Goal: Task Accomplishment & Management: Use online tool/utility

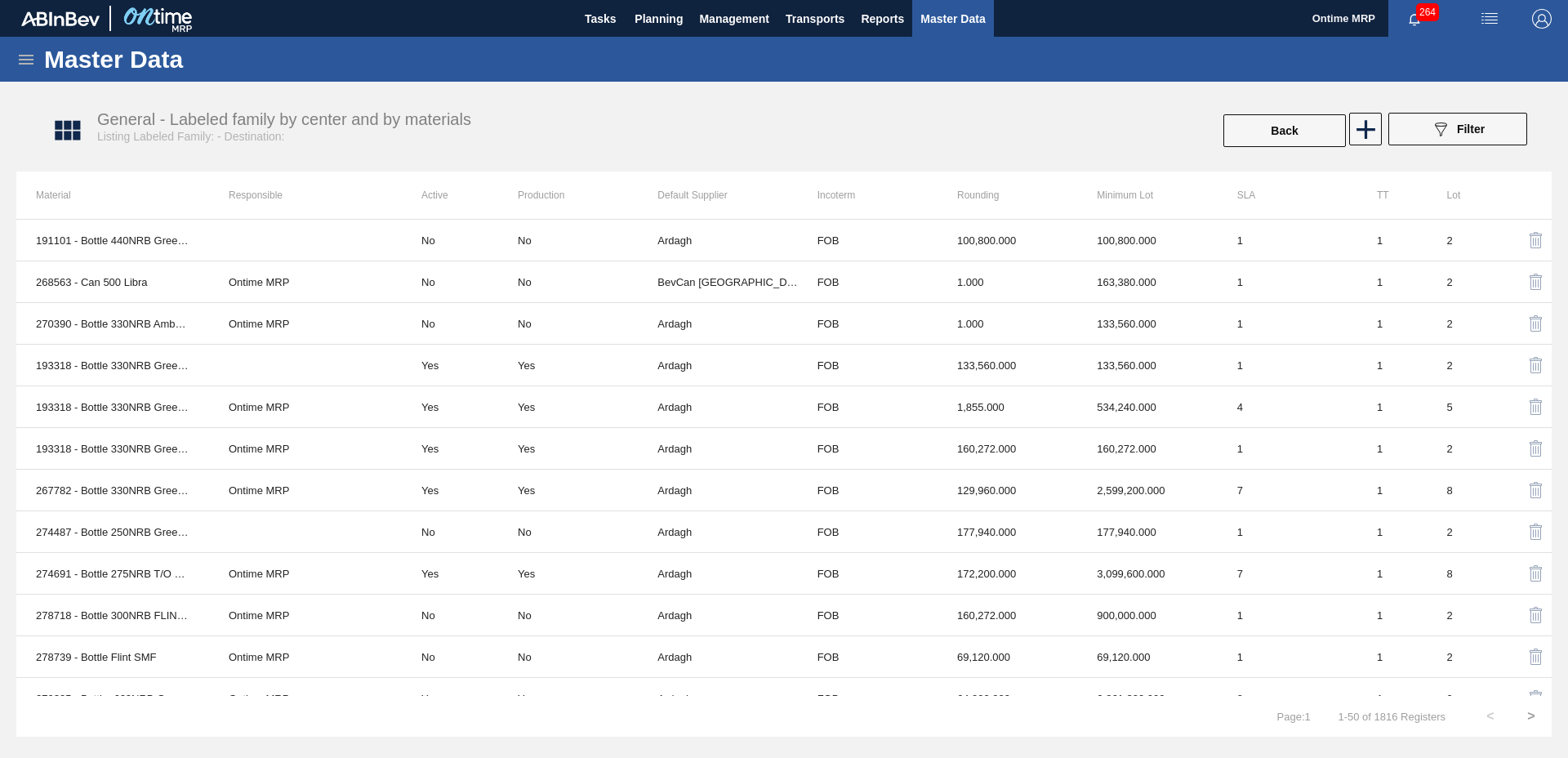
click at [22, 60] on icon at bounding box center [26, 60] width 20 height 20
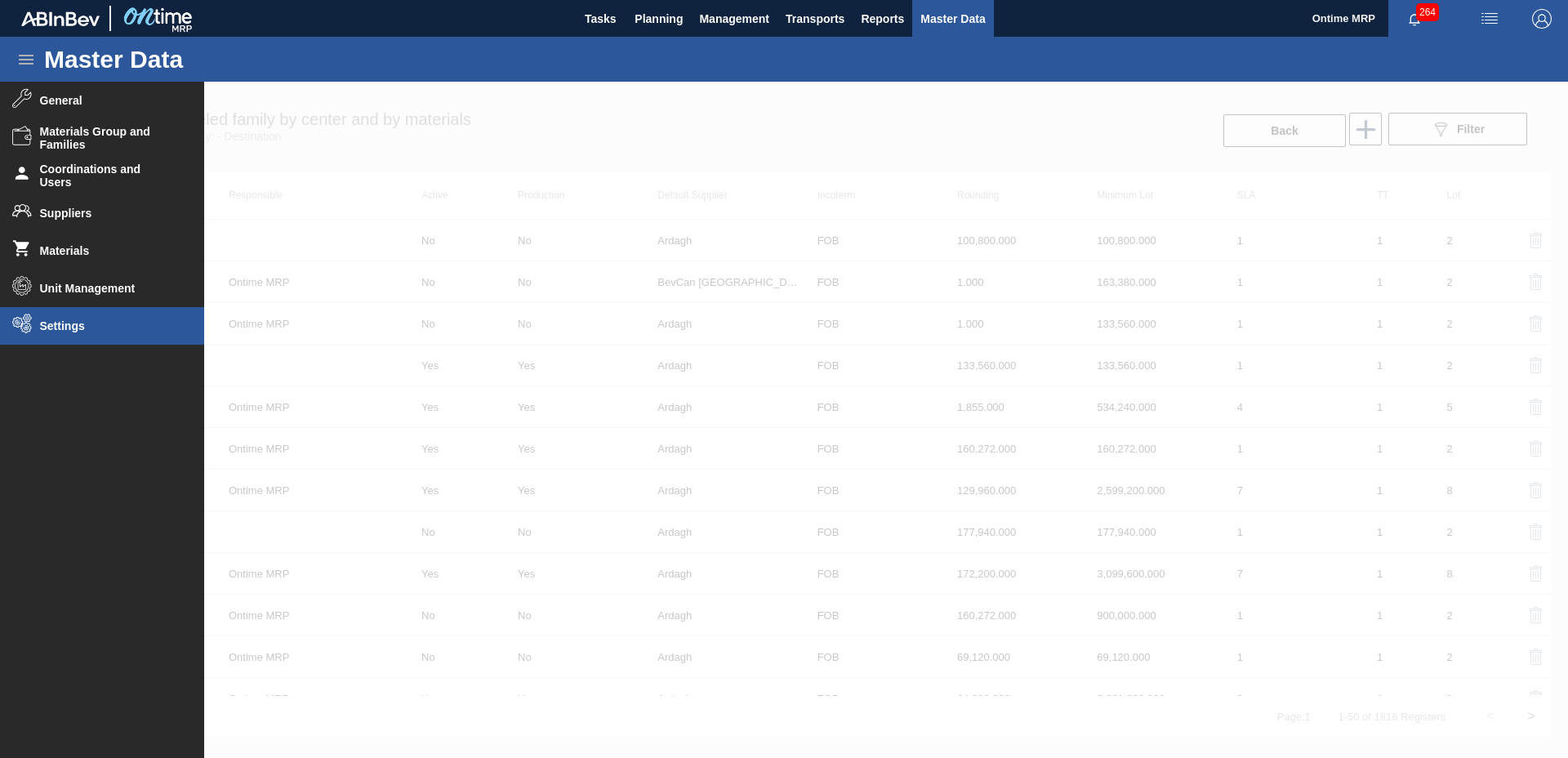
click at [86, 310] on li "Settings" at bounding box center [101, 326] width 204 height 38
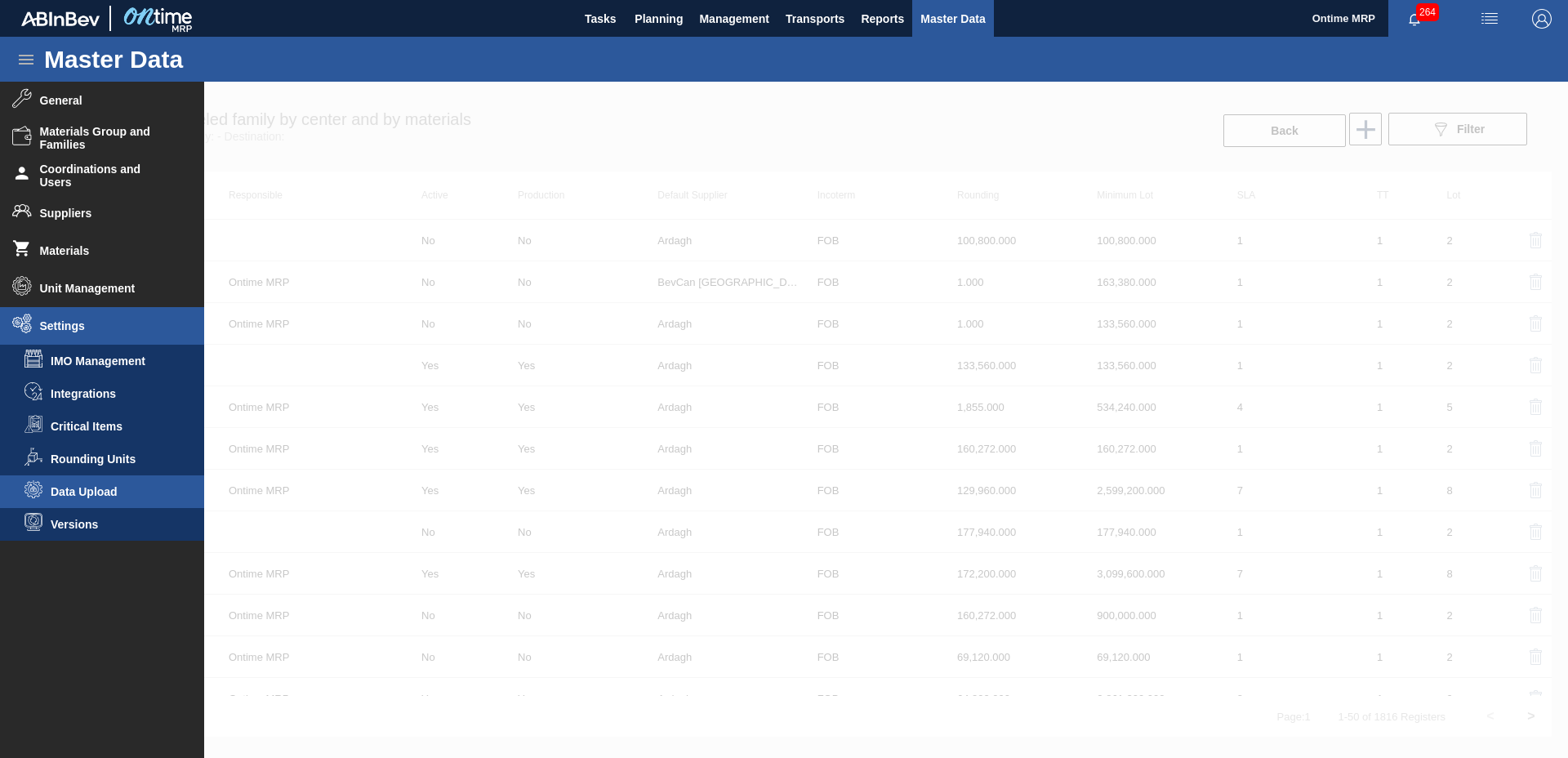
click at [91, 494] on span "Data Upload" at bounding box center [113, 491] width 126 height 13
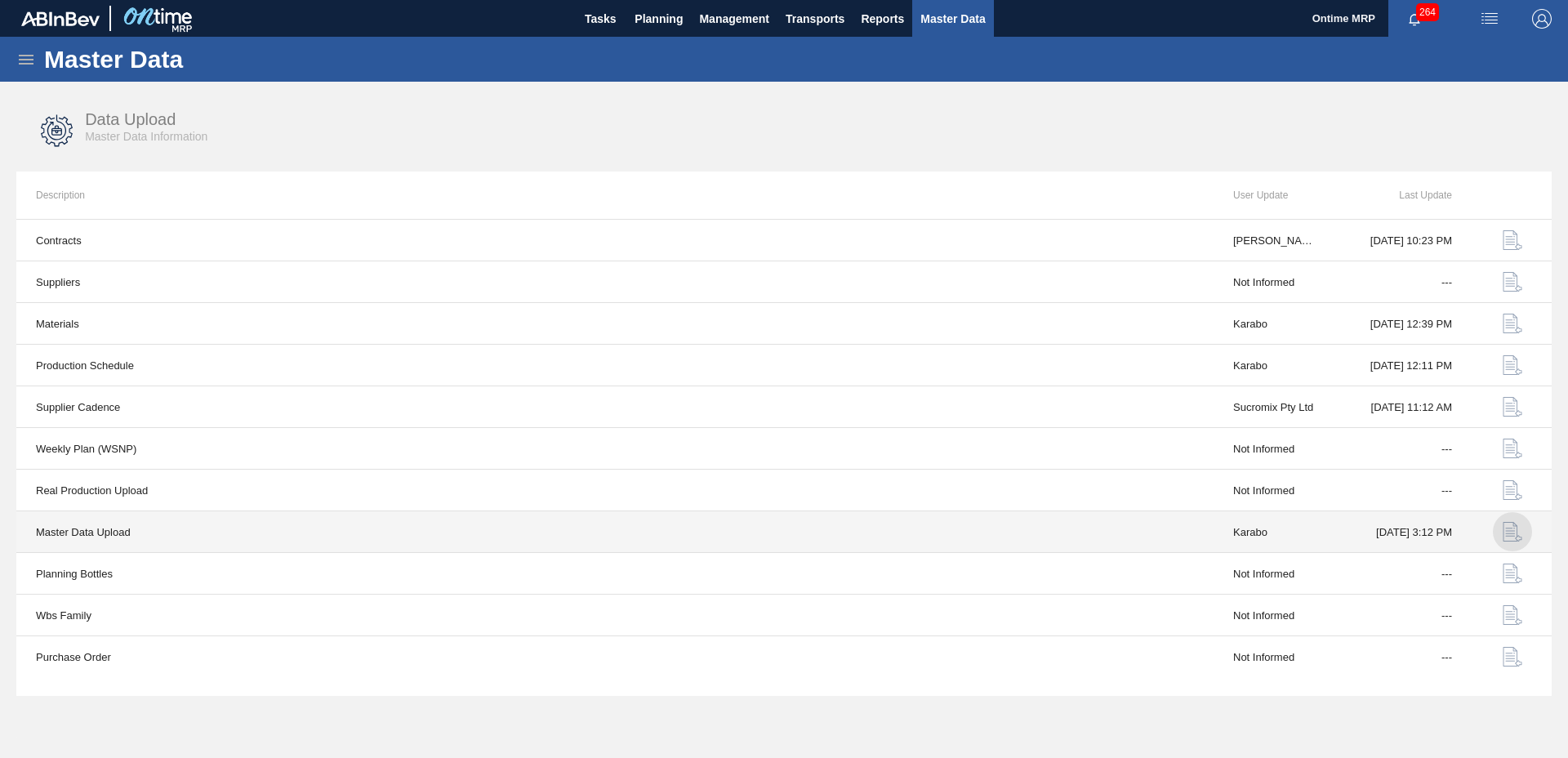
click at [1517, 530] on img "button" at bounding box center [1512, 531] width 20 height 20
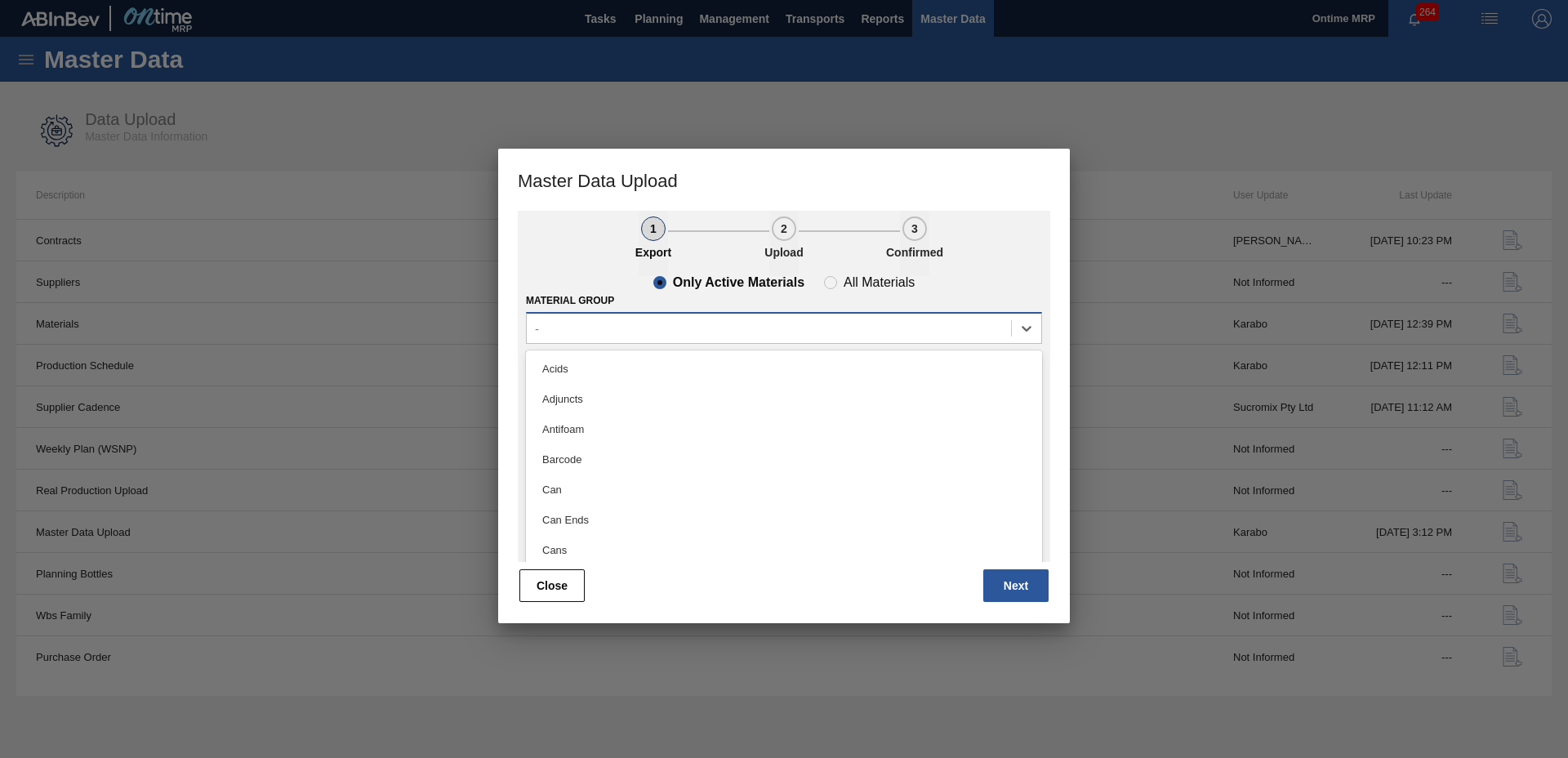
click at [692, 326] on div "-" at bounding box center [768, 329] width 484 height 24
click at [552, 231] on ul "1 Export 2 Upload 3 Confirmed" at bounding box center [784, 243] width 533 height 66
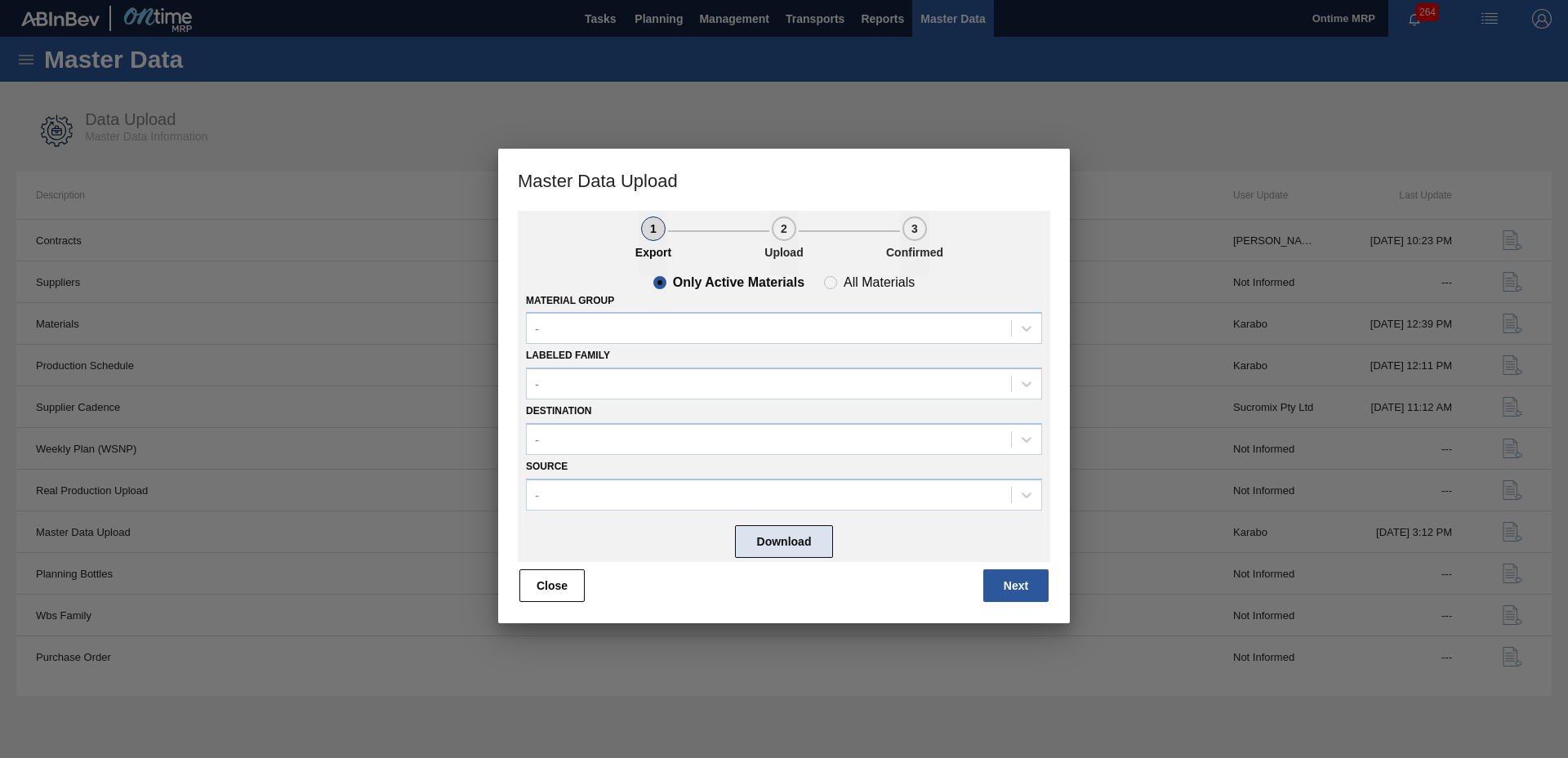
drag, startPoint x: 823, startPoint y: 544, endPoint x: 828, endPoint y: 534, distance: 11.2
click at [825, 542] on button "Download" at bounding box center [784, 540] width 98 height 33
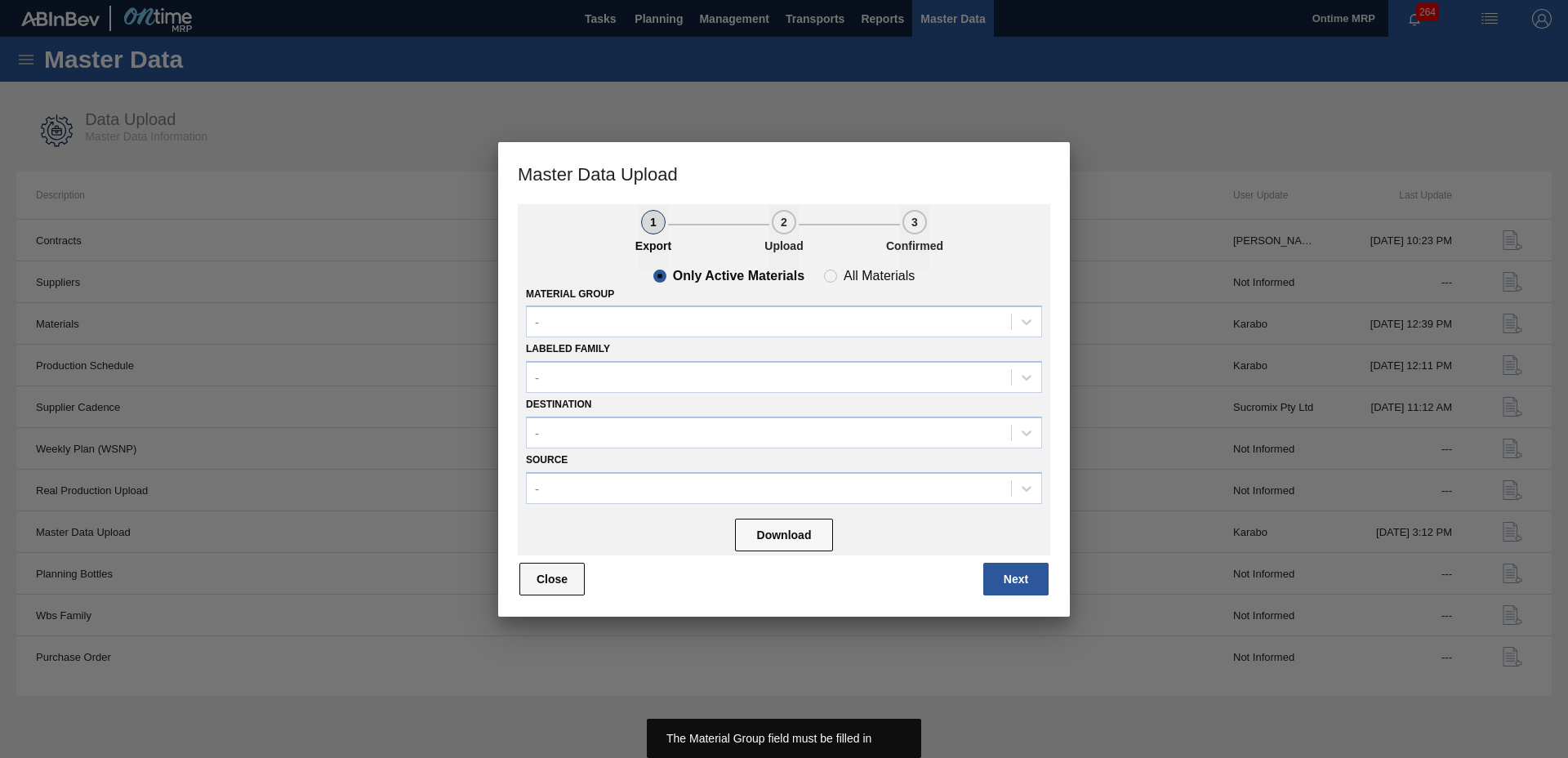
click at [575, 582] on button "Close" at bounding box center [552, 578] width 66 height 33
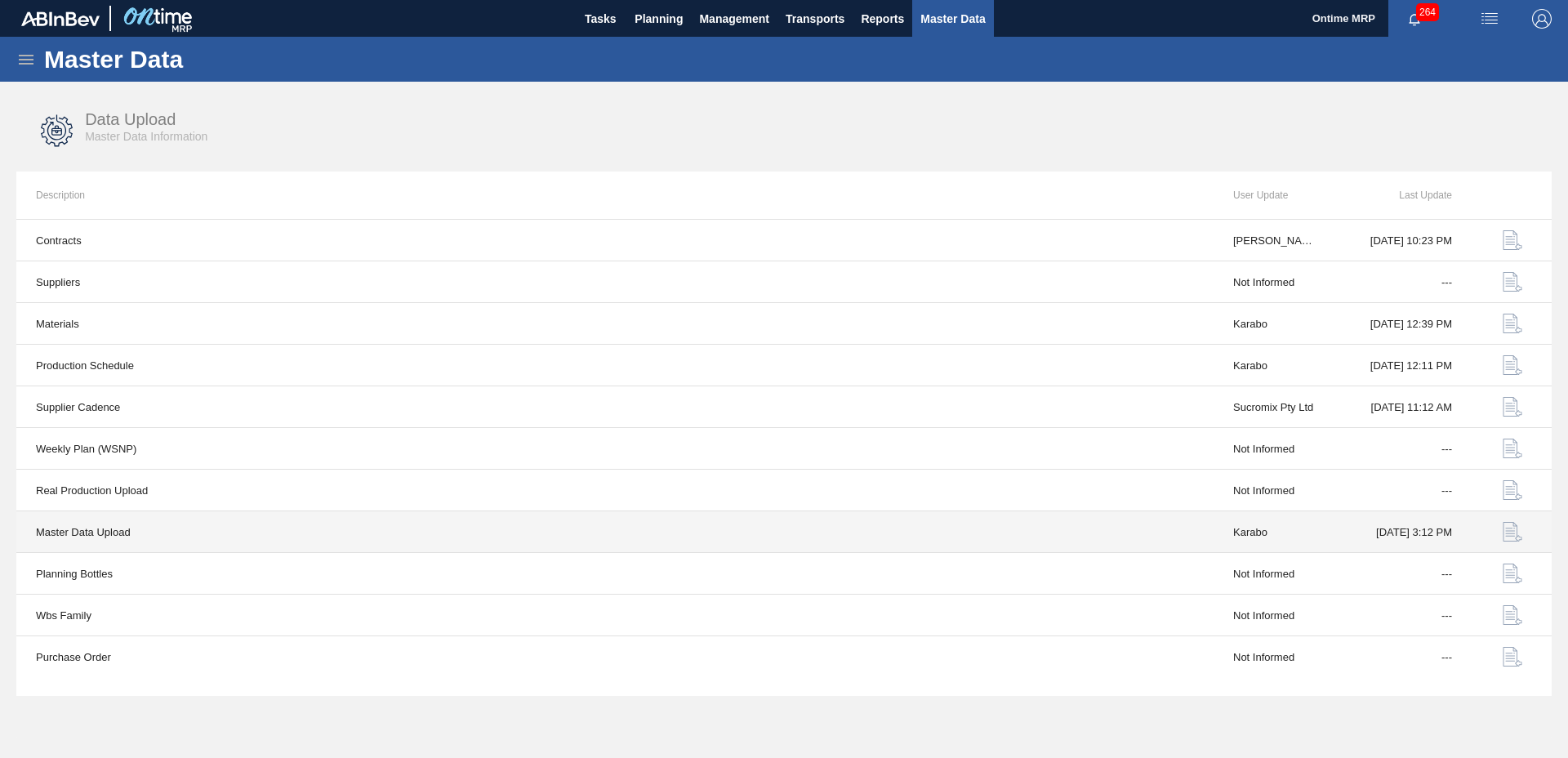
click at [1514, 526] on img "button" at bounding box center [1512, 531] width 20 height 20
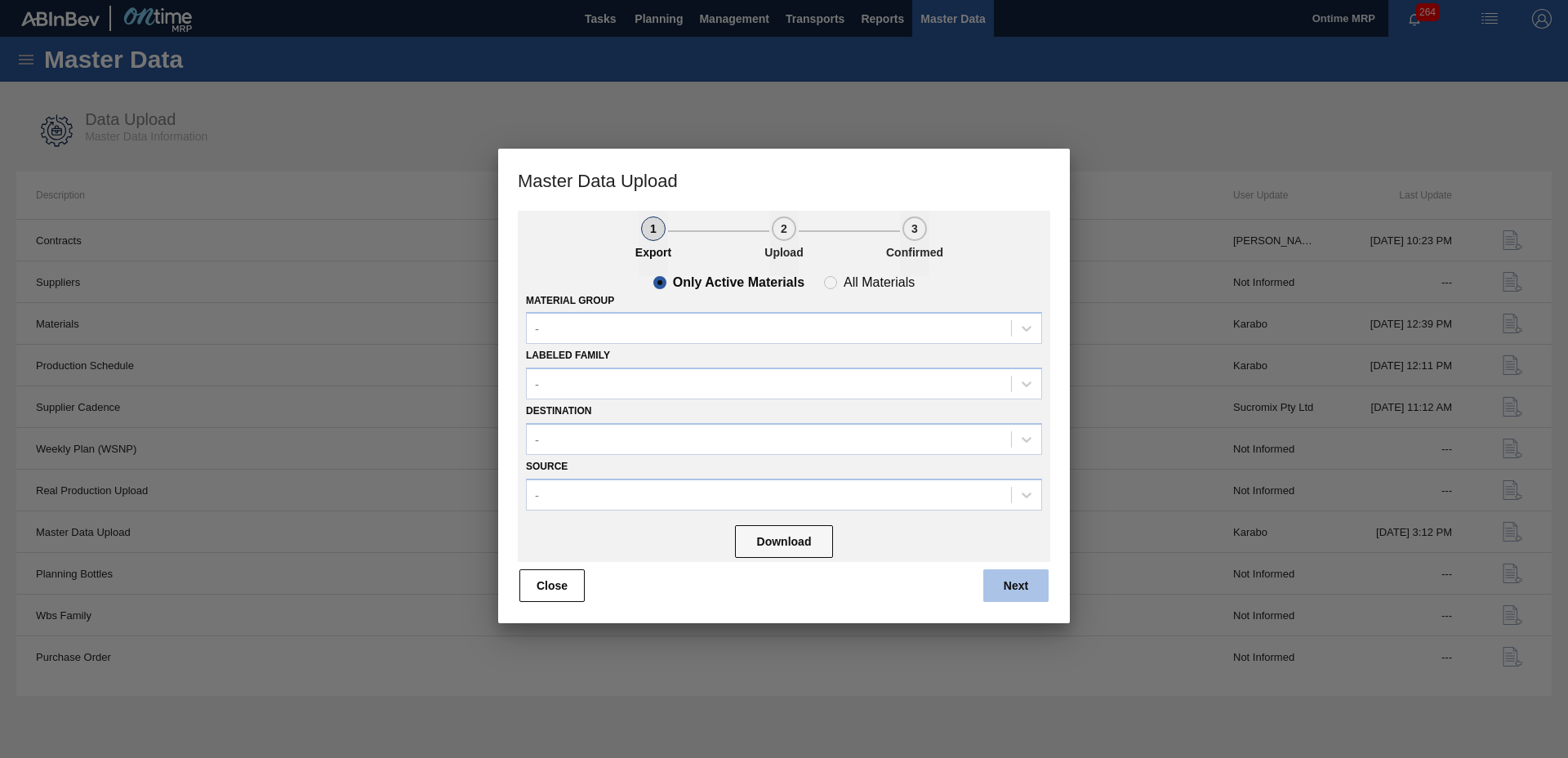
click at [1010, 577] on button "Next" at bounding box center [1016, 585] width 66 height 33
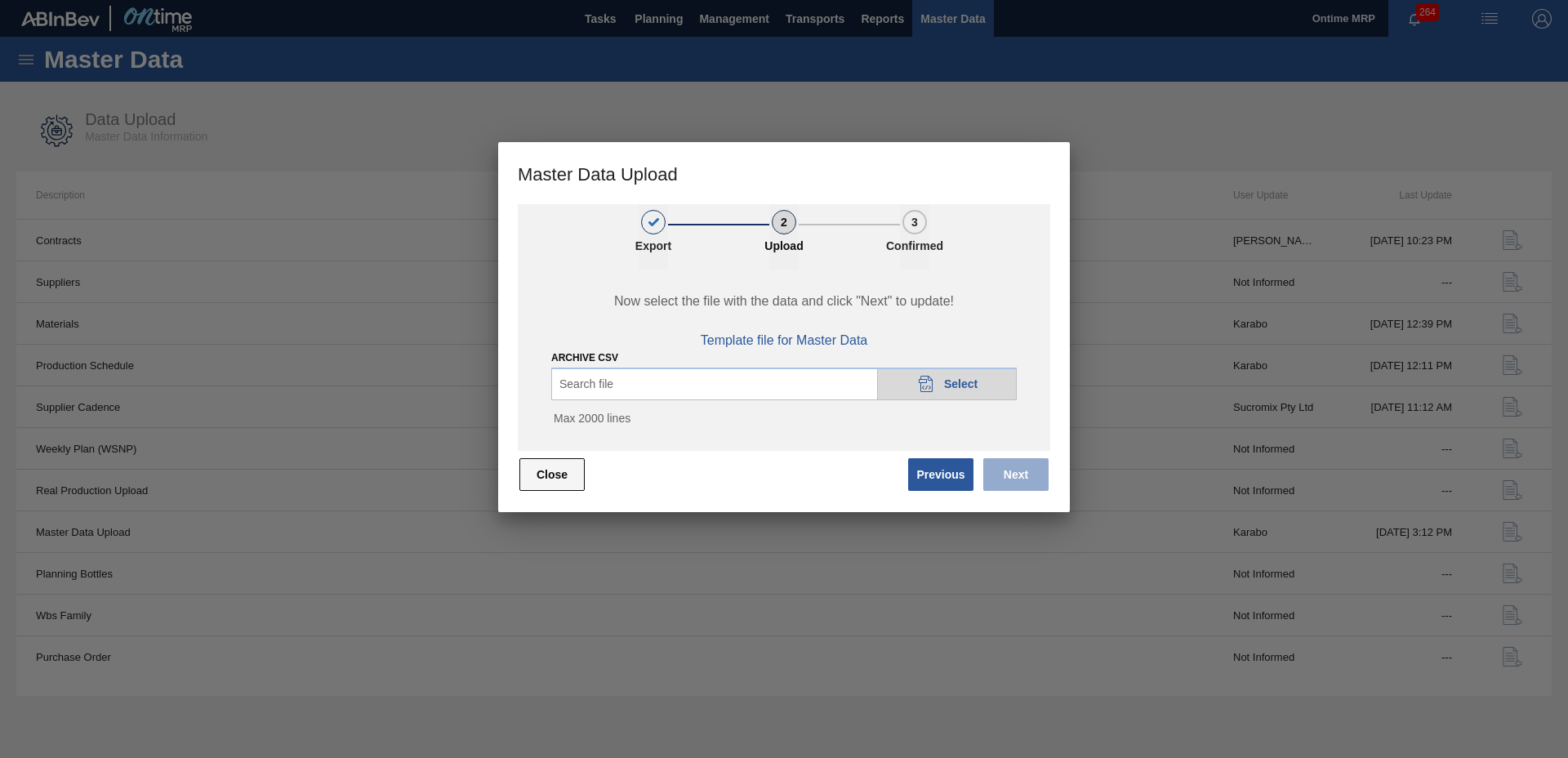
click at [546, 475] on button "Close" at bounding box center [552, 474] width 66 height 33
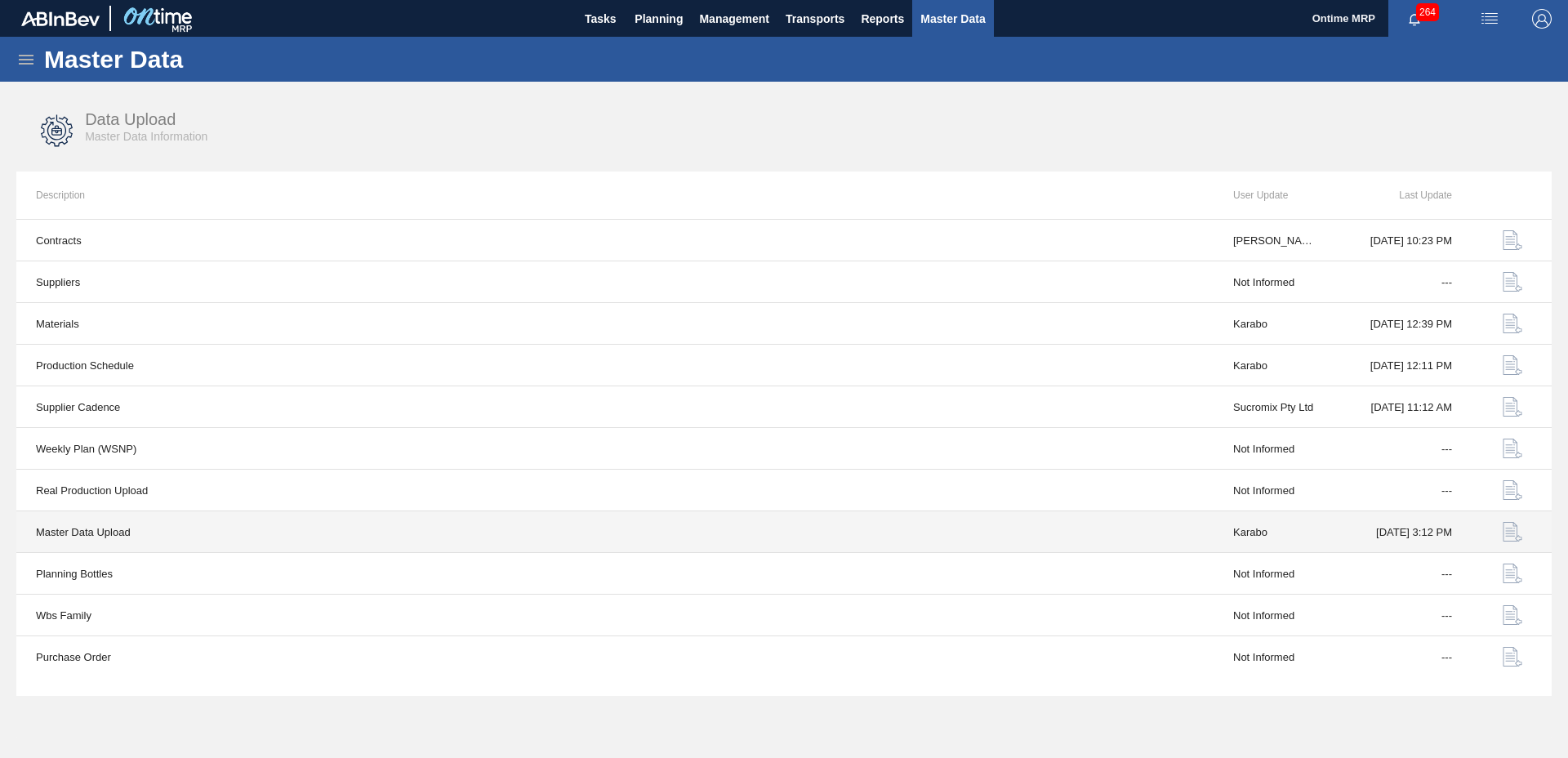
click at [1517, 538] on img "button" at bounding box center [1512, 531] width 20 height 20
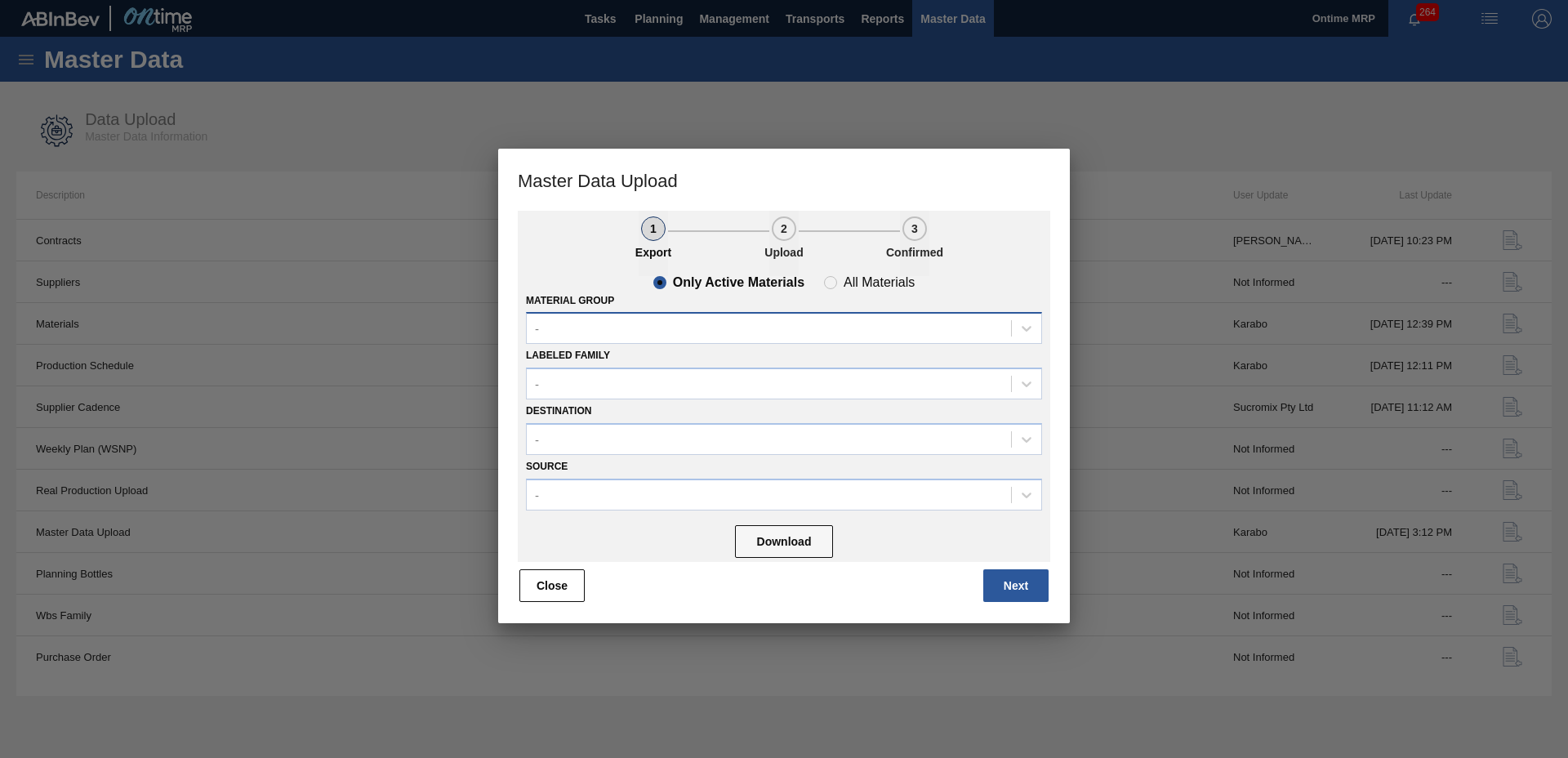
click at [836, 328] on div "-" at bounding box center [768, 329] width 484 height 24
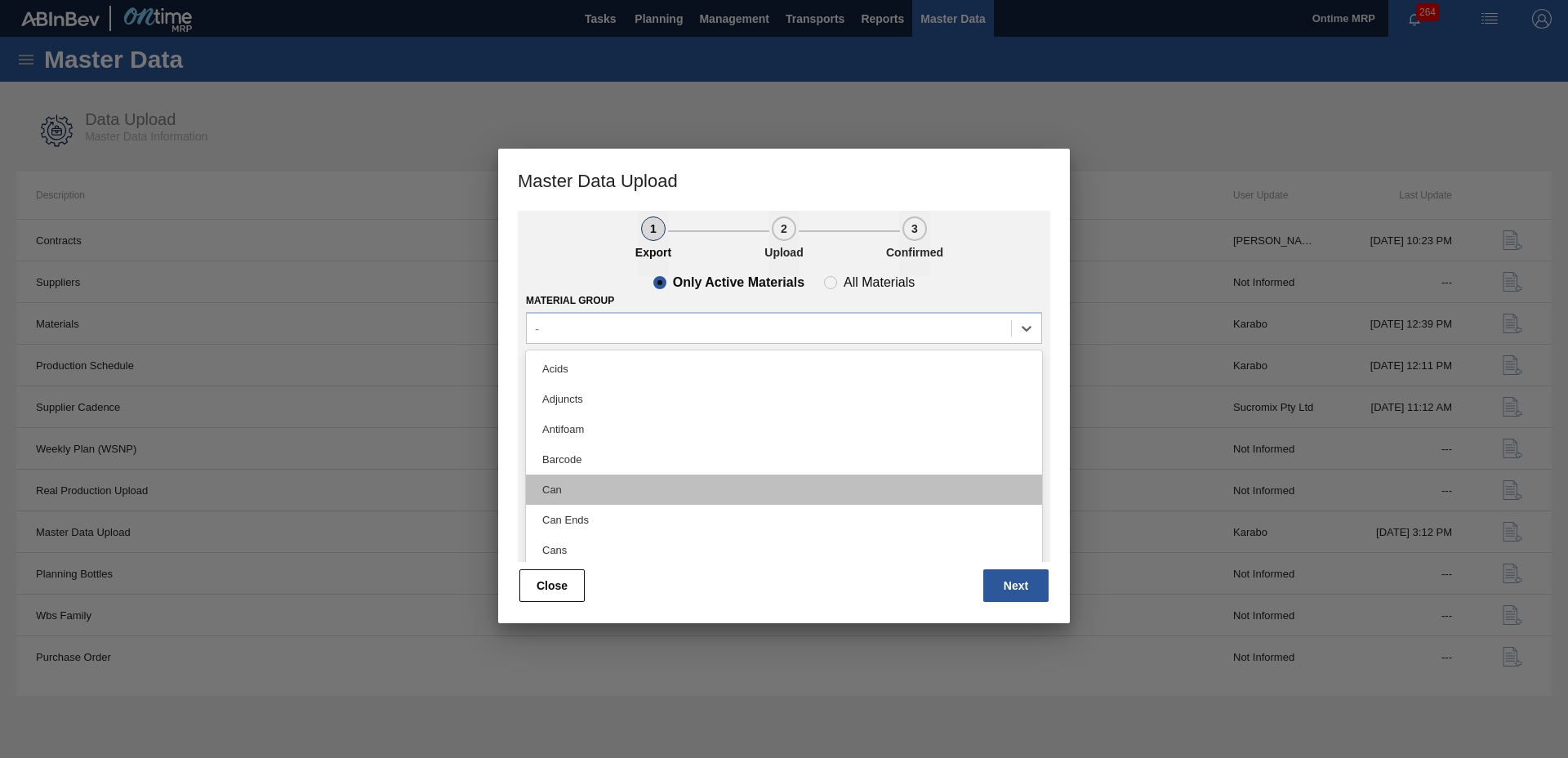
click at [686, 483] on div "Can" at bounding box center [783, 489] width 516 height 30
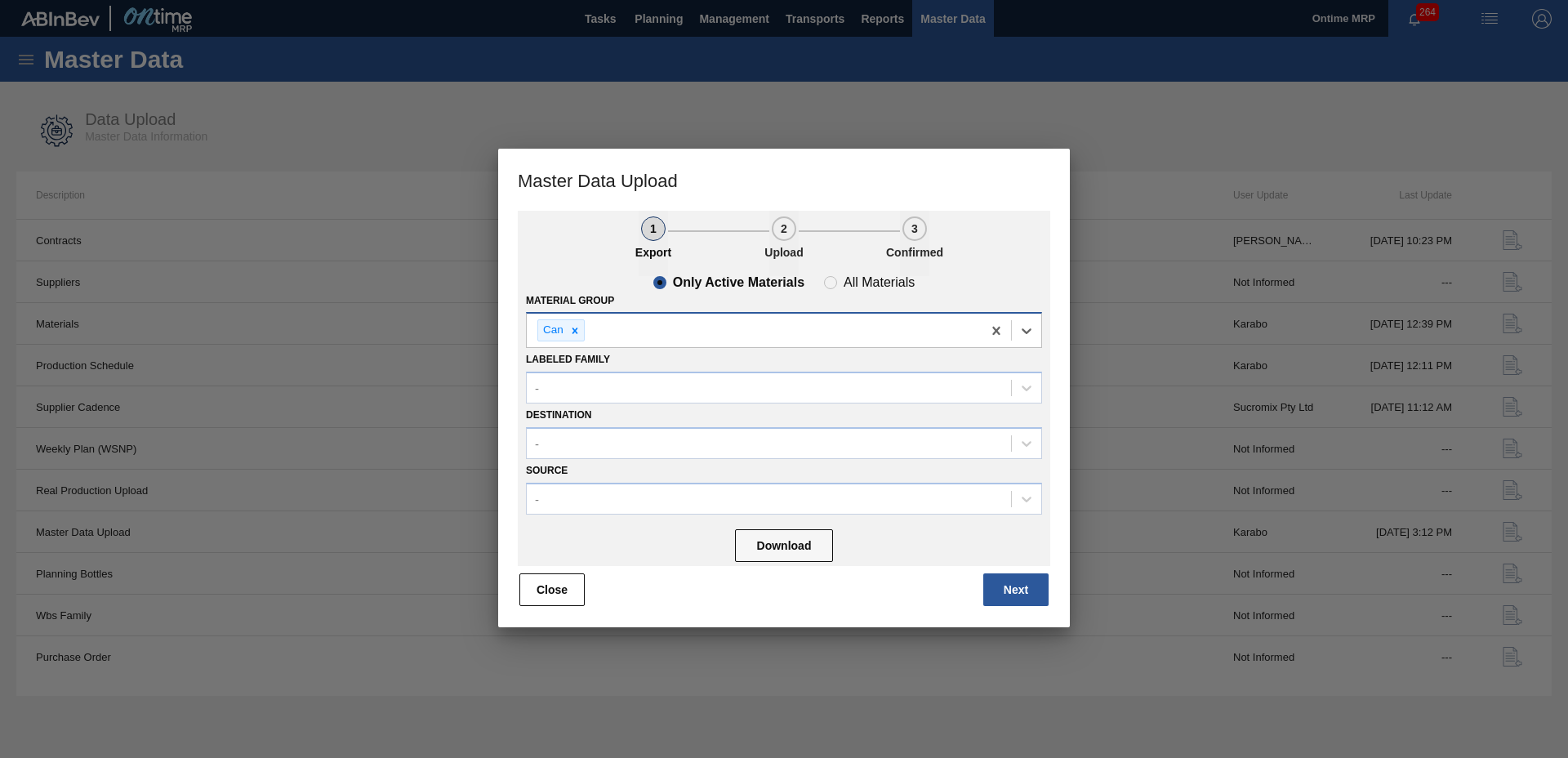
click at [707, 335] on div "Can" at bounding box center [754, 331] width 455 height 34
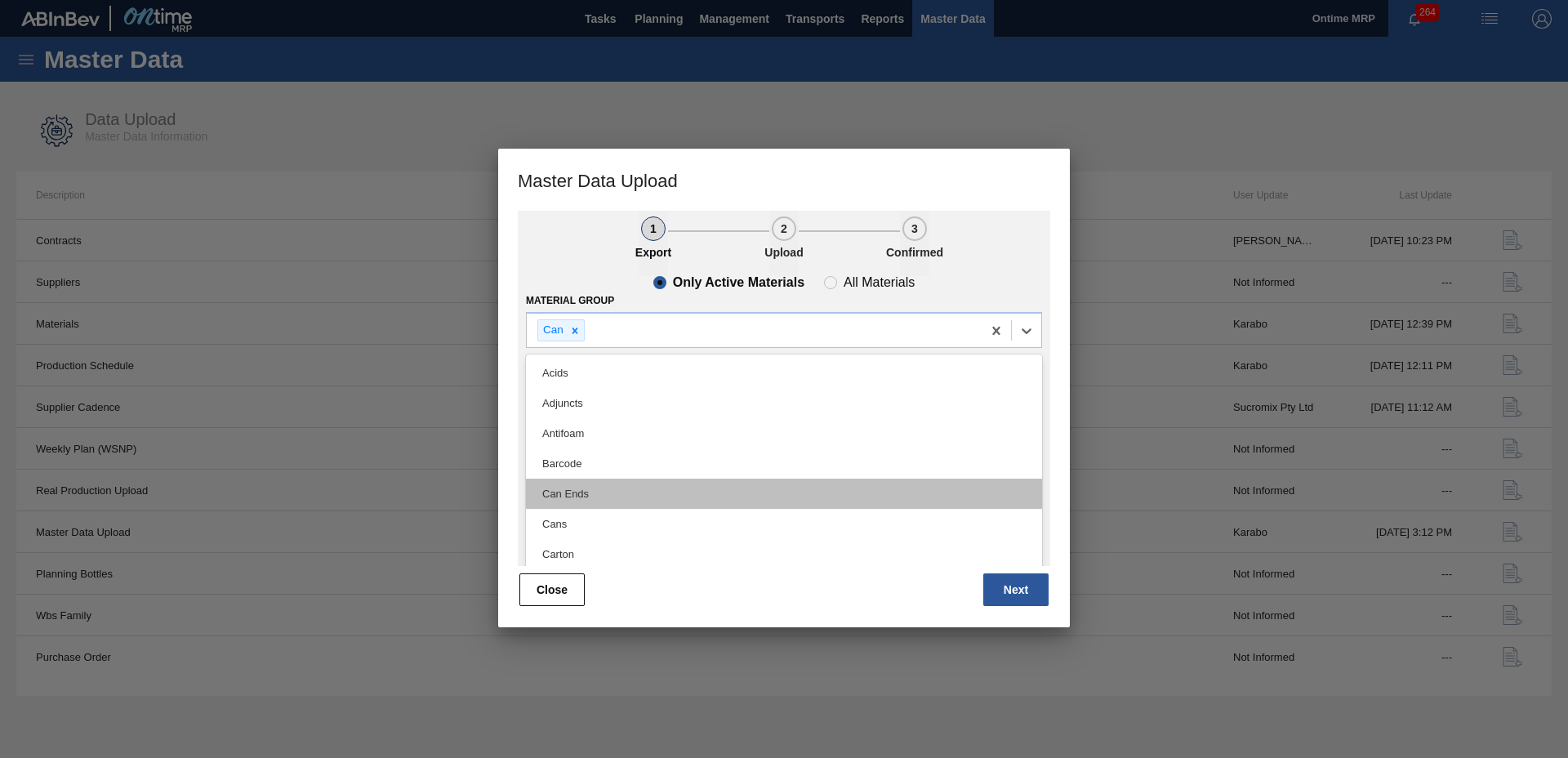
click at [645, 502] on div "Can Ends" at bounding box center [783, 494] width 516 height 30
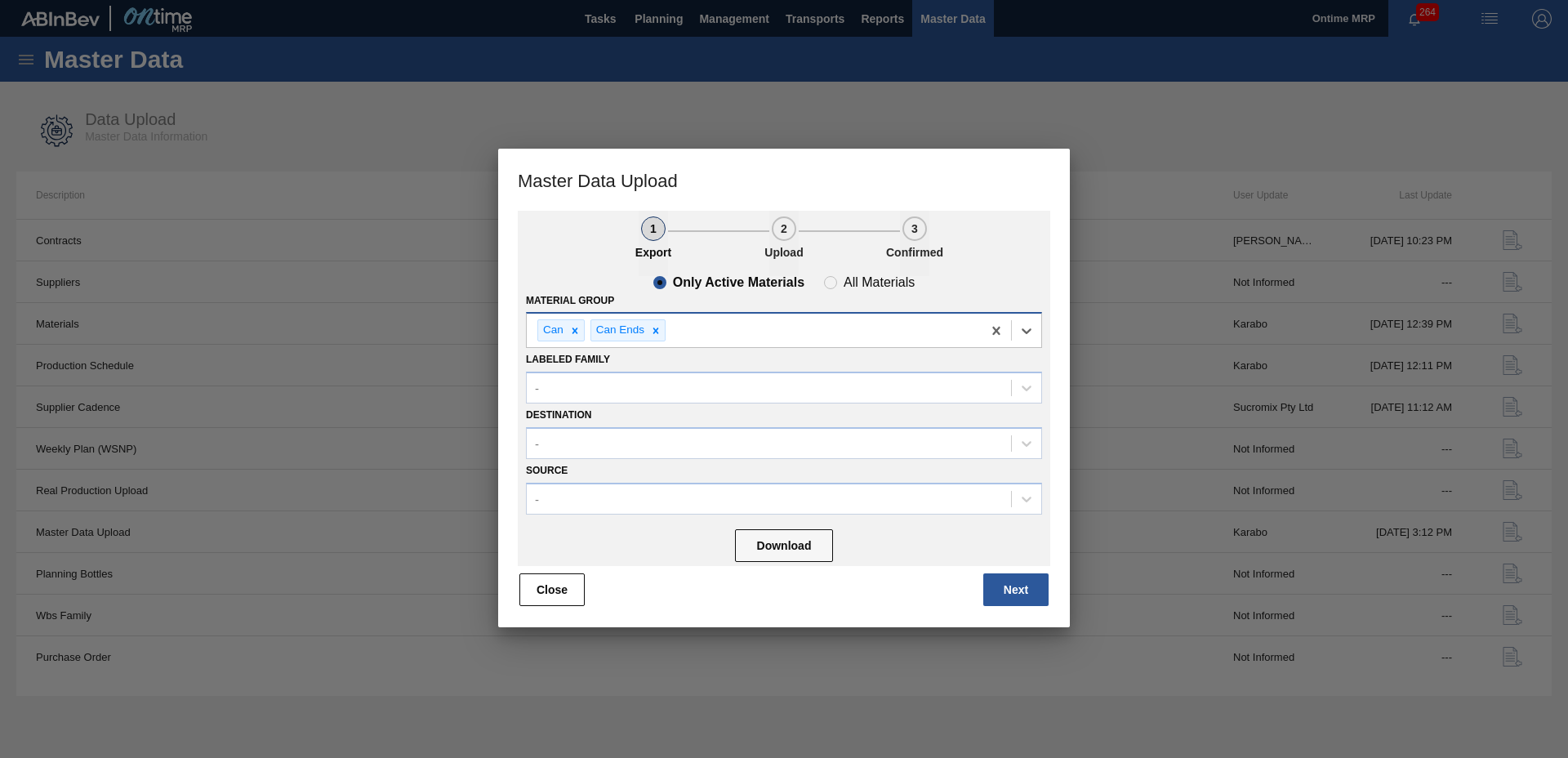
click at [697, 328] on div "Can Can Ends" at bounding box center [754, 331] width 455 height 34
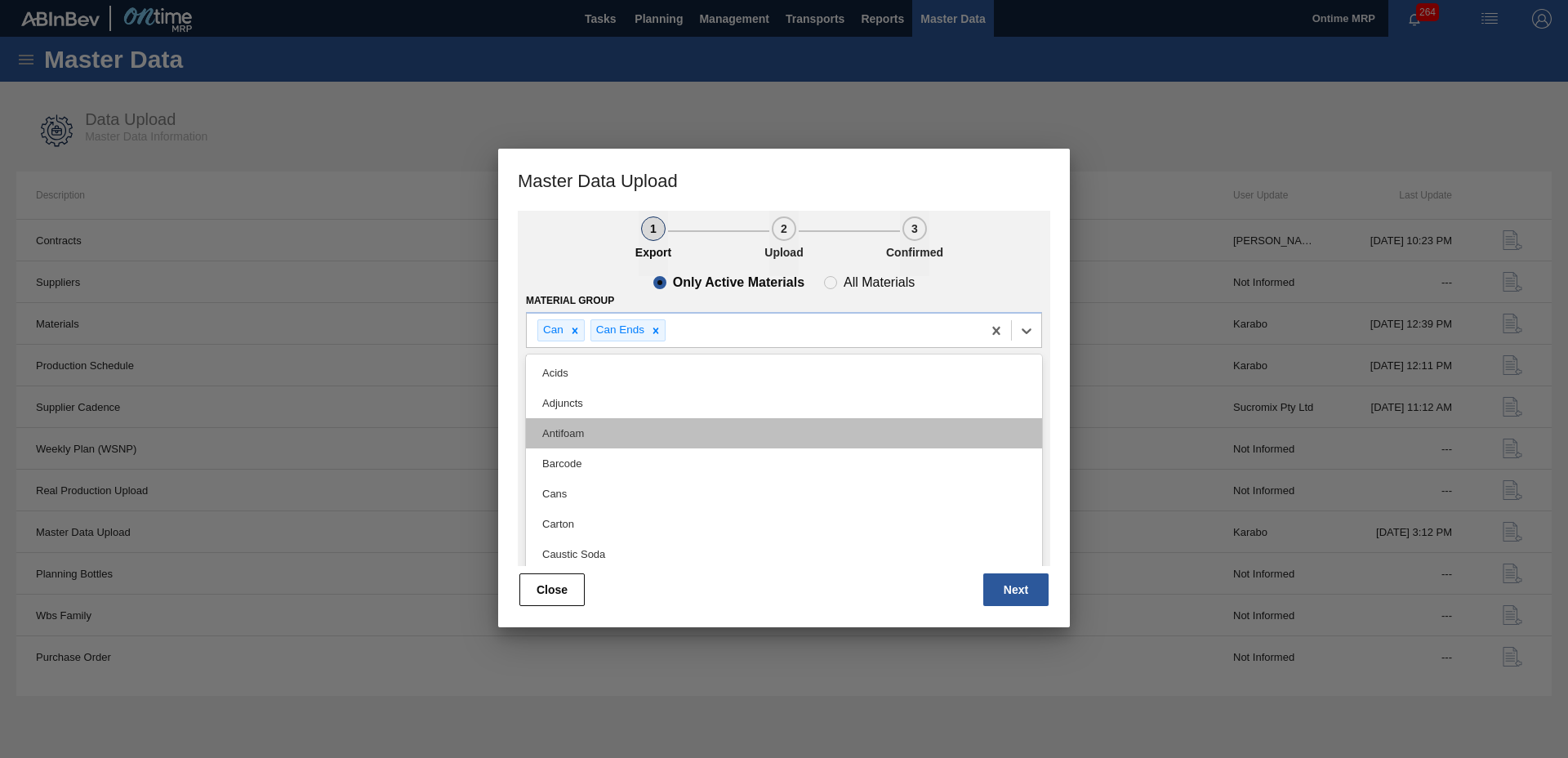
scroll to position [102, 0]
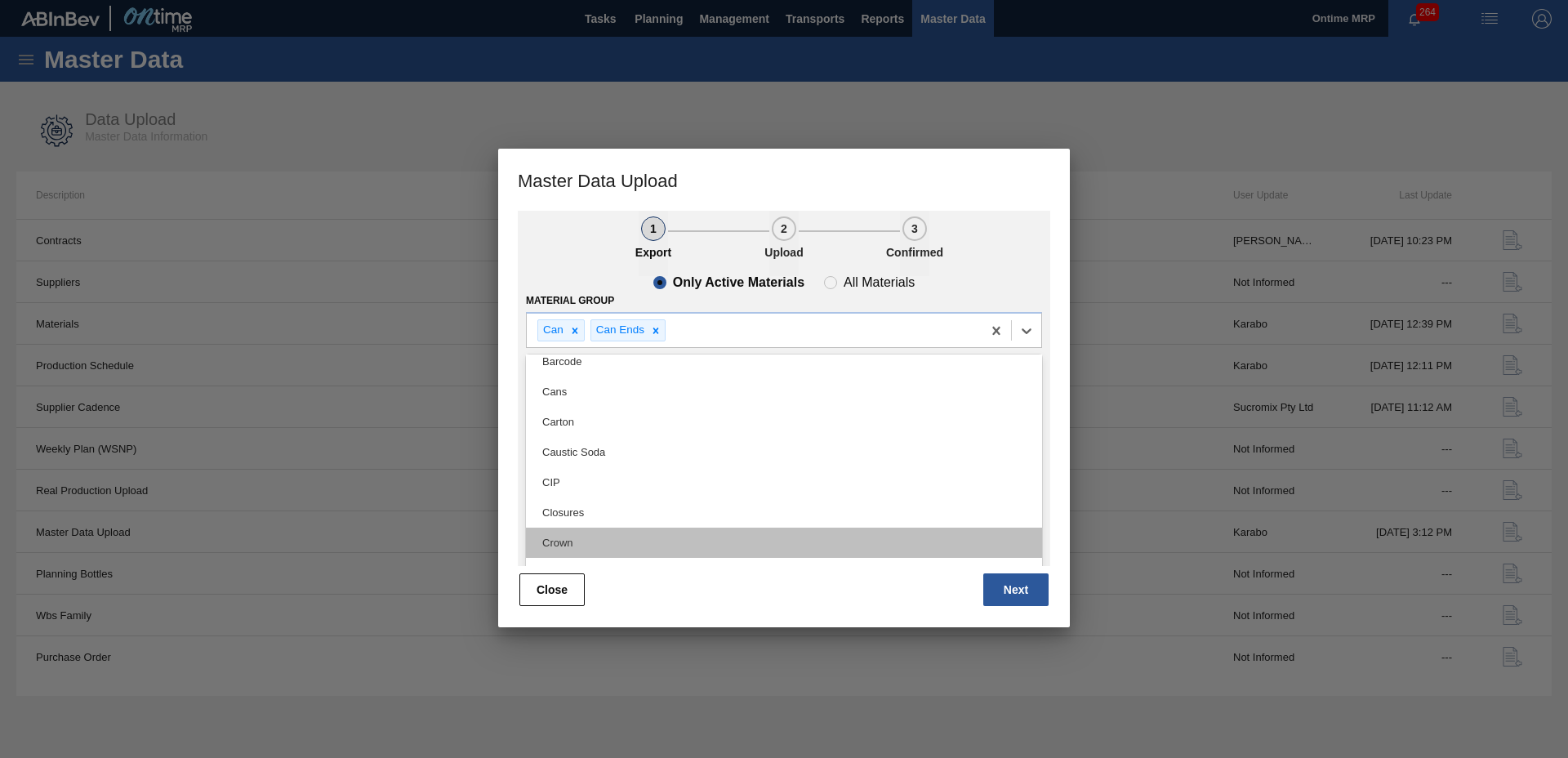
click at [629, 528] on div "Crown" at bounding box center [783, 542] width 516 height 30
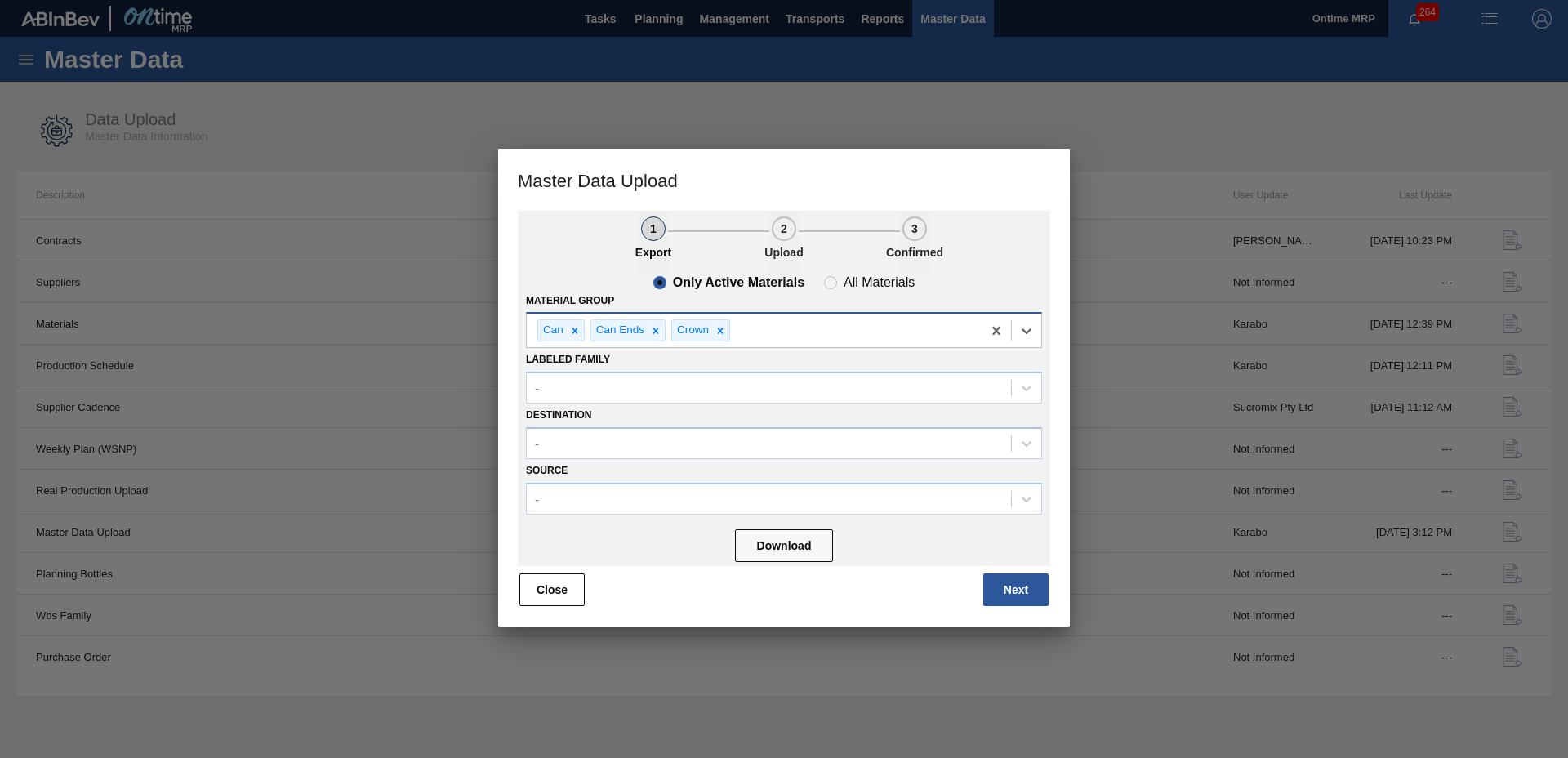
click at [809, 318] on div "Can Can Ends Crown" at bounding box center [754, 331] width 455 height 34
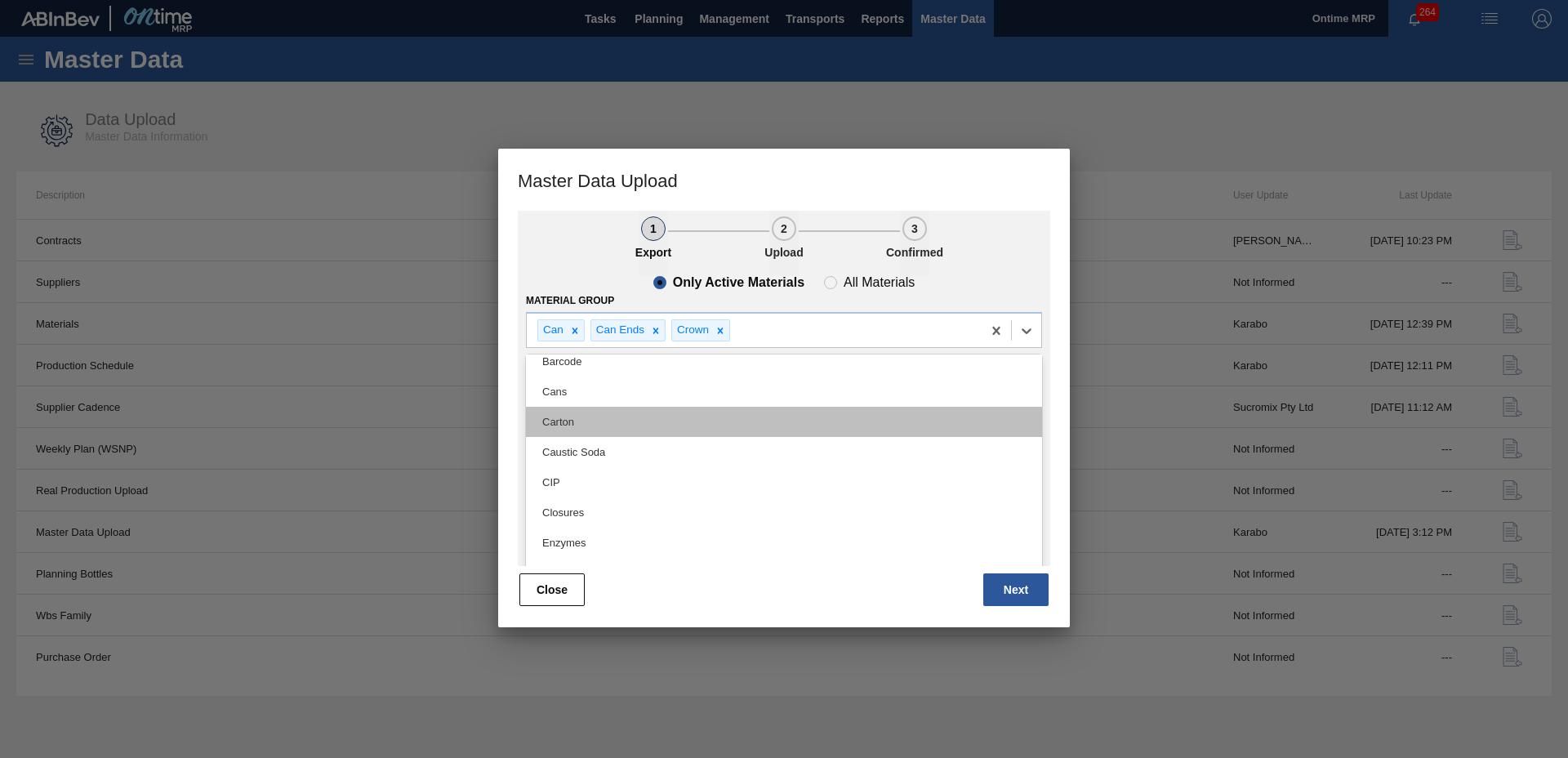
click at [705, 428] on div "Carton" at bounding box center [783, 421] width 516 height 30
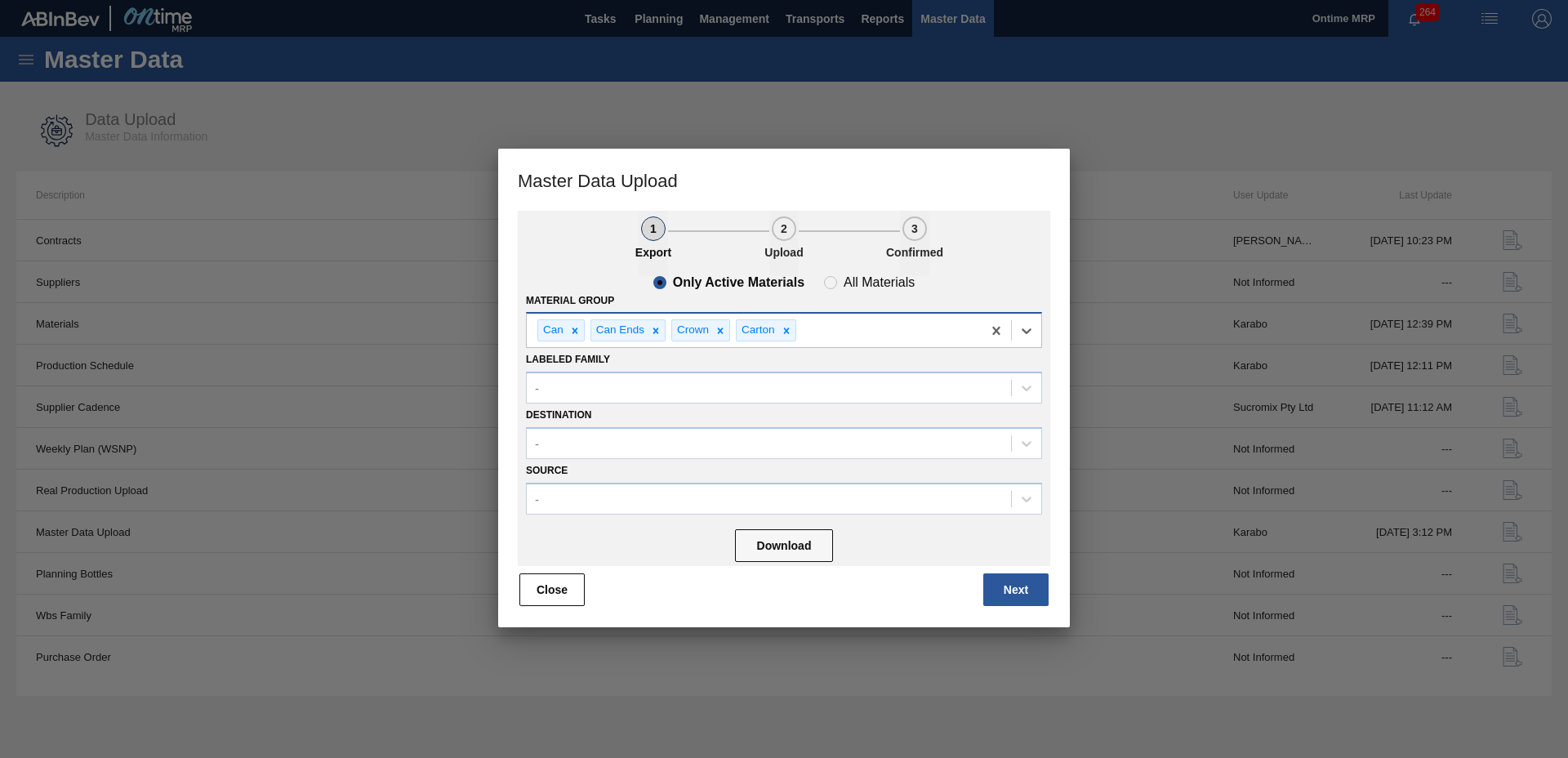
click at [863, 332] on div "Can Can Ends Crown Carton" at bounding box center [754, 331] width 455 height 34
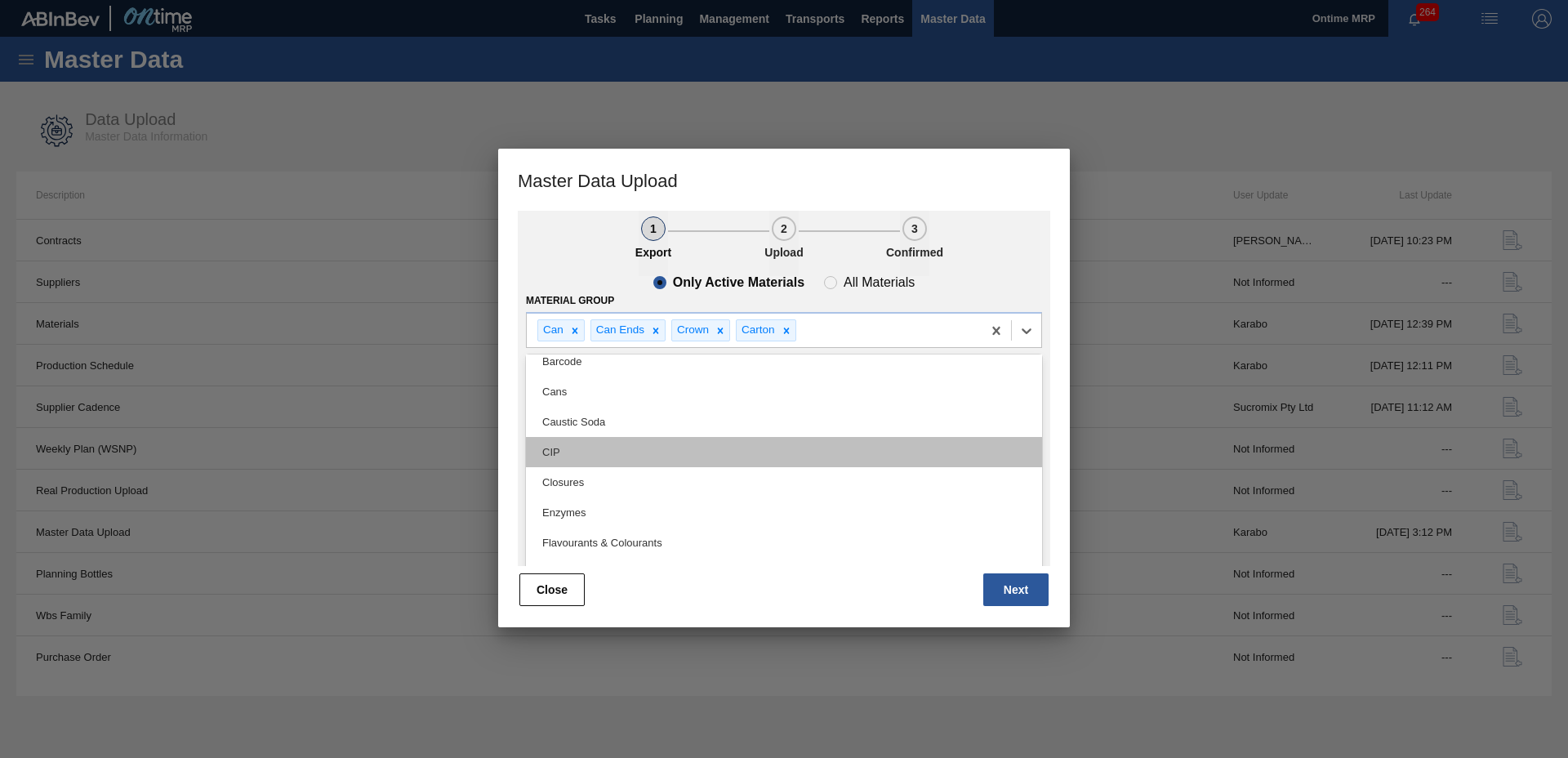
scroll to position [204, 0]
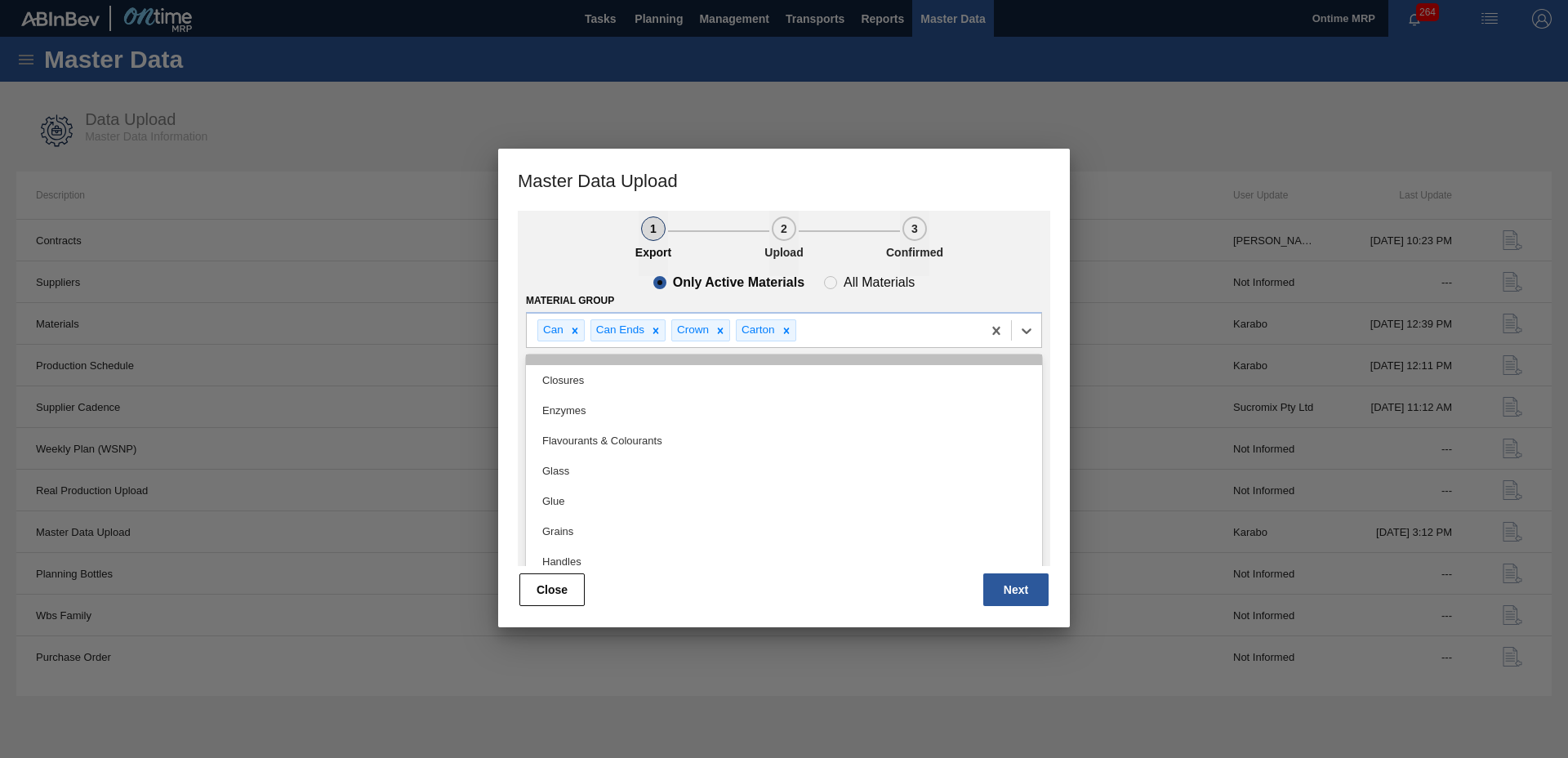
click at [713, 458] on div "Glass" at bounding box center [783, 471] width 516 height 30
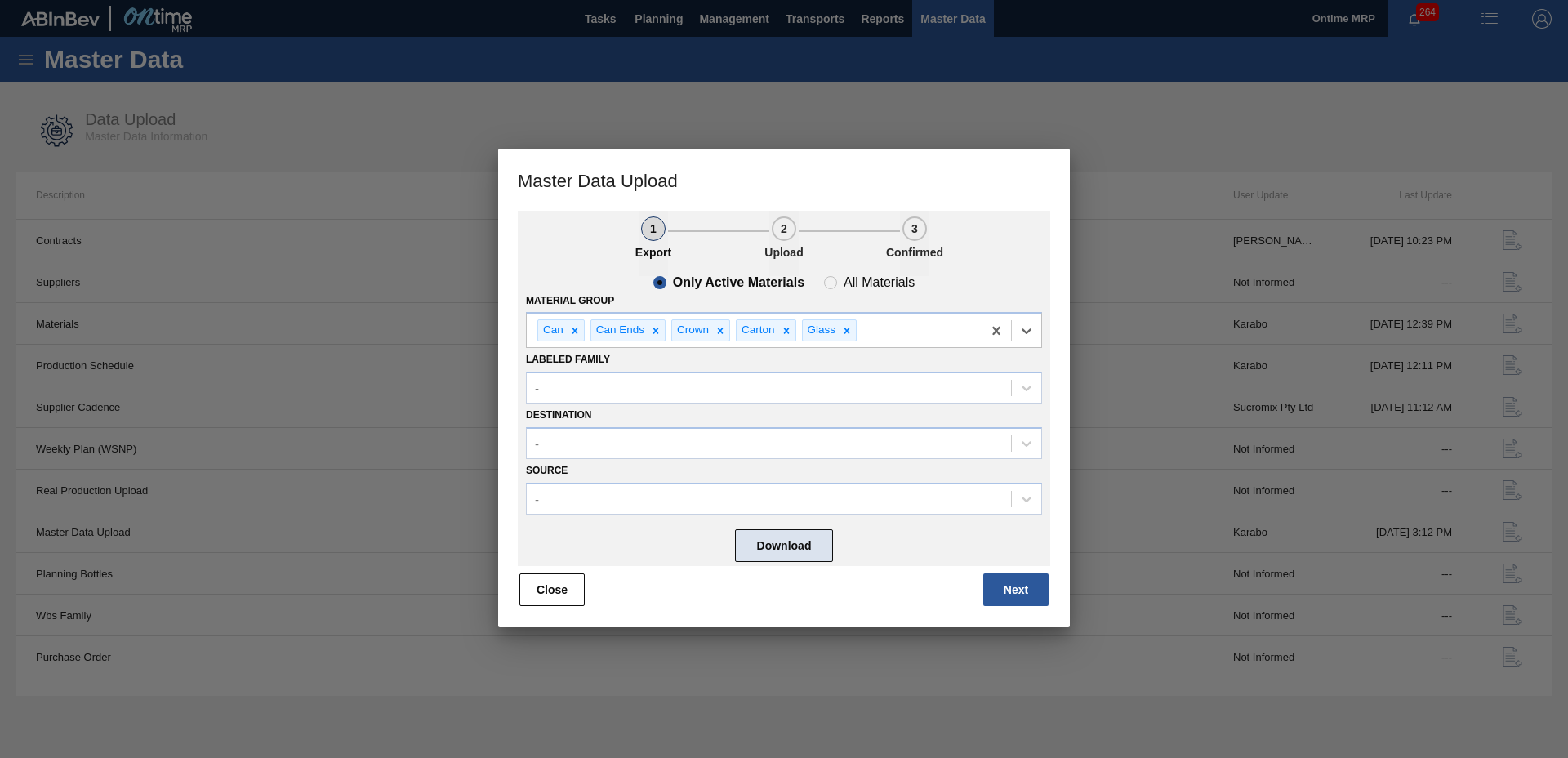
click at [790, 537] on button "Download" at bounding box center [784, 545] width 98 height 33
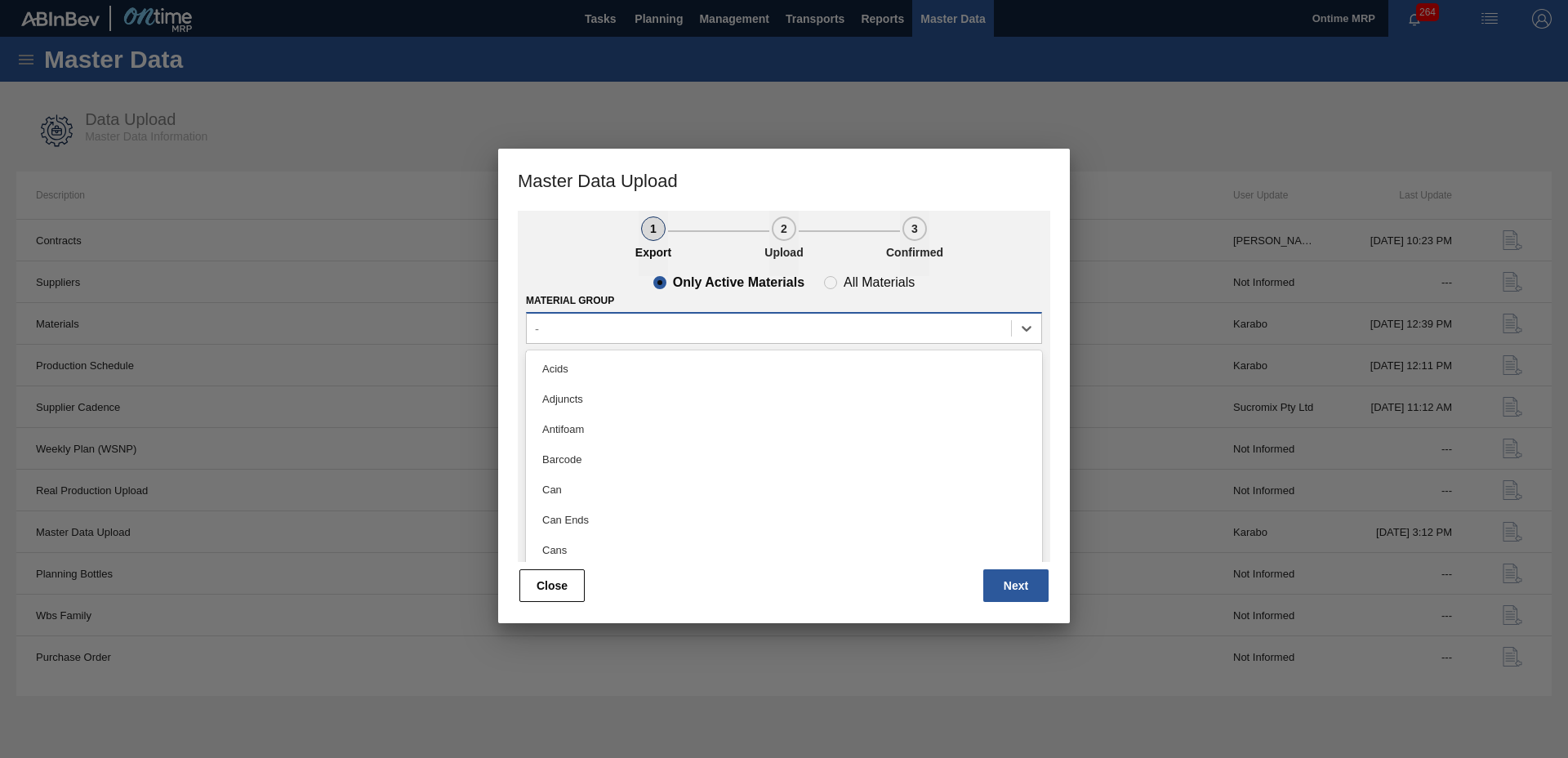
drag, startPoint x: 941, startPoint y: 328, endPoint x: 932, endPoint y: 332, distance: 9.8
click at [939, 329] on div "-" at bounding box center [768, 329] width 484 height 24
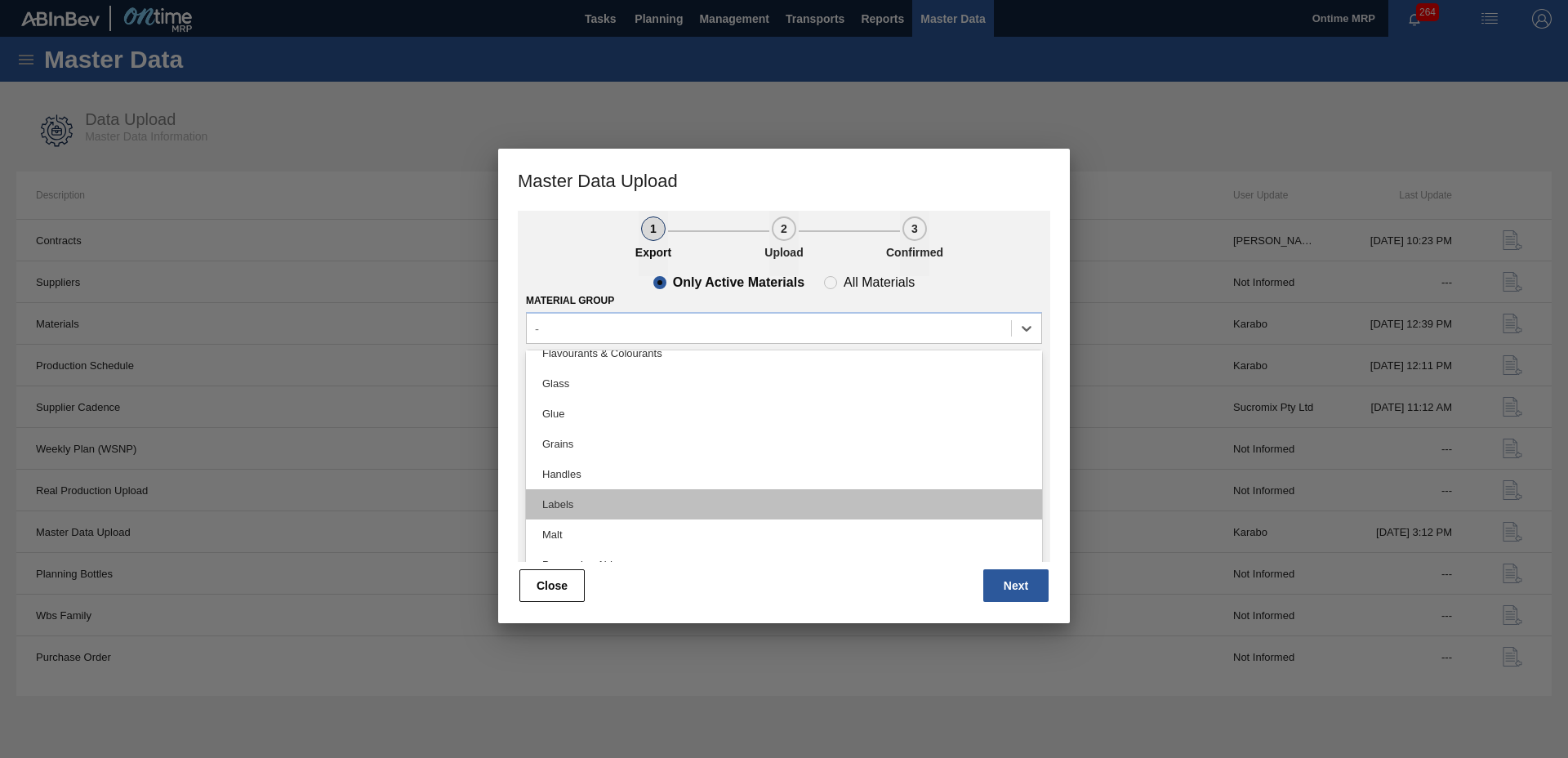
click at [750, 499] on div "Labels" at bounding box center [783, 504] width 516 height 30
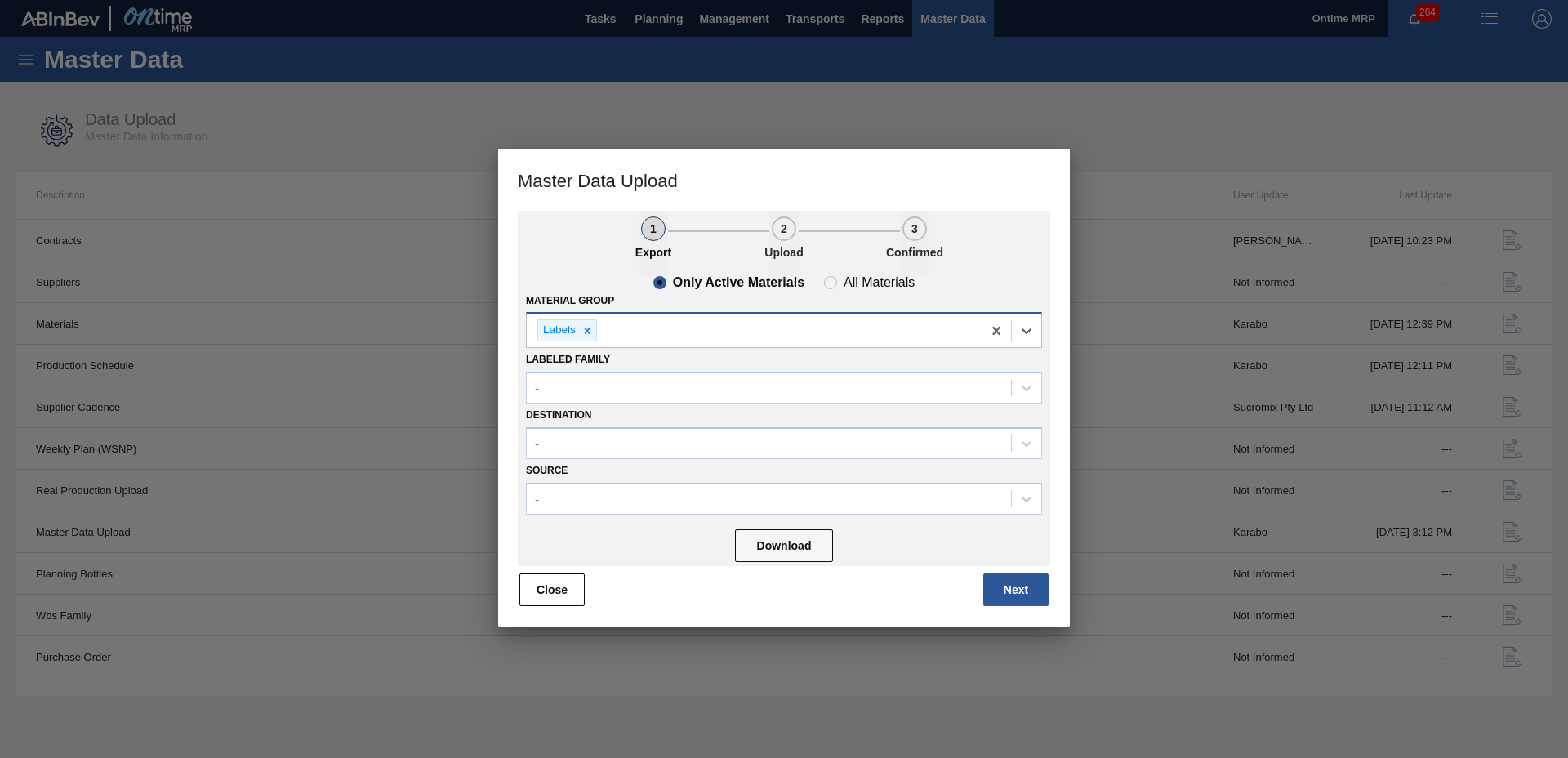
click at [773, 328] on div "Labels" at bounding box center [754, 331] width 455 height 34
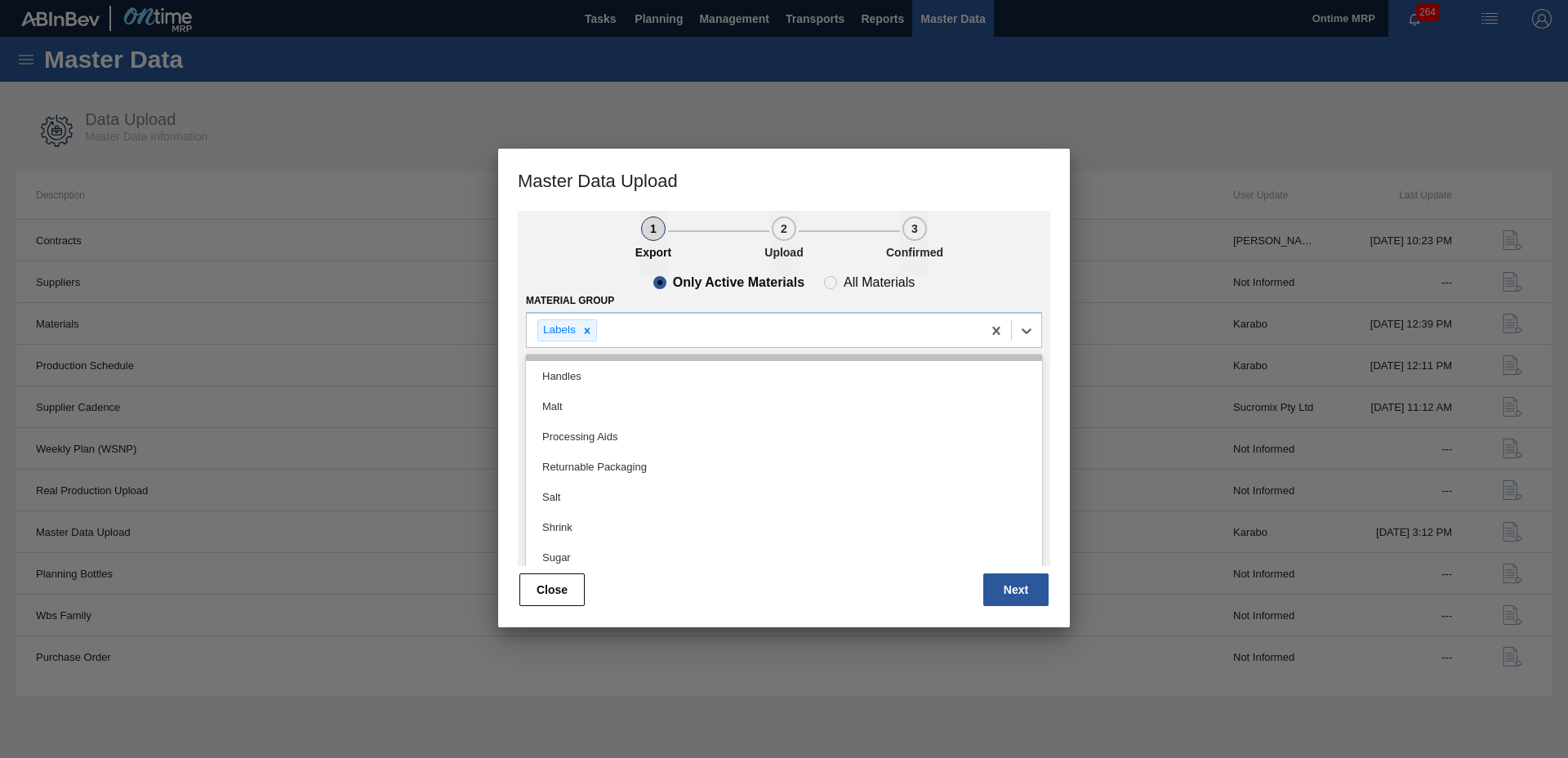
scroll to position [577, 0]
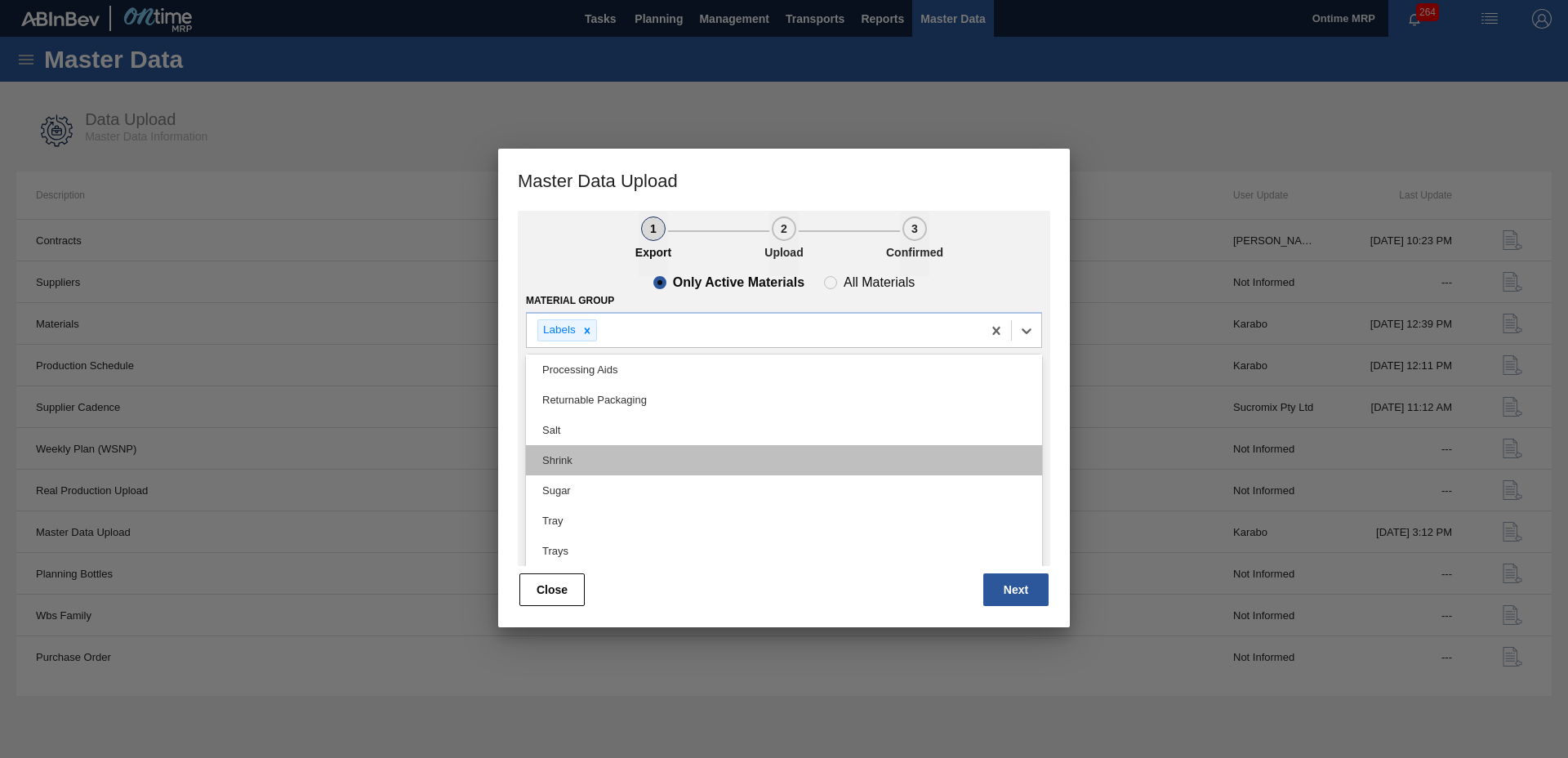
click at [693, 451] on div "Shrink" at bounding box center [783, 460] width 516 height 30
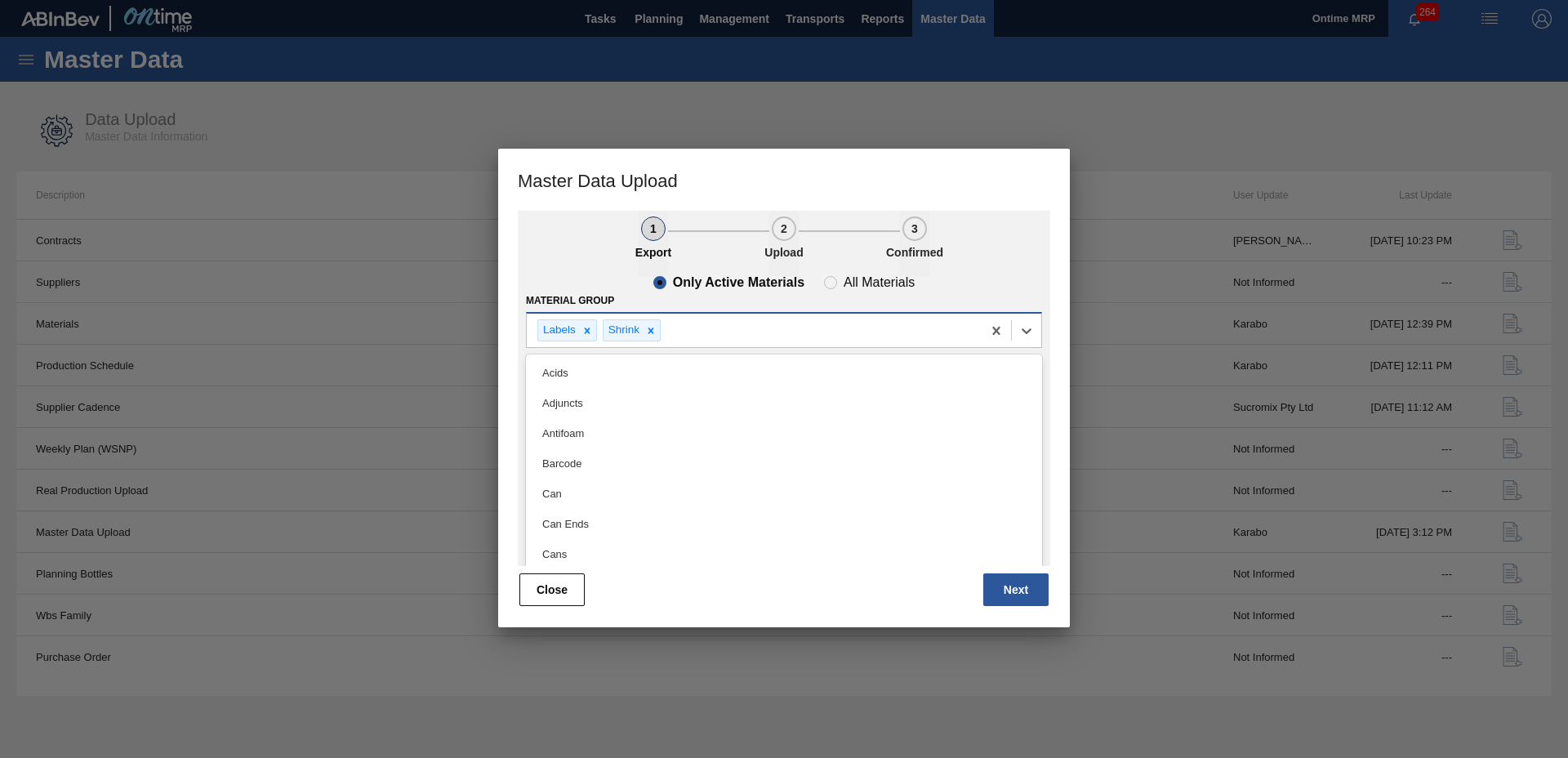
click at [750, 328] on div "Labels Shrink" at bounding box center [754, 331] width 455 height 34
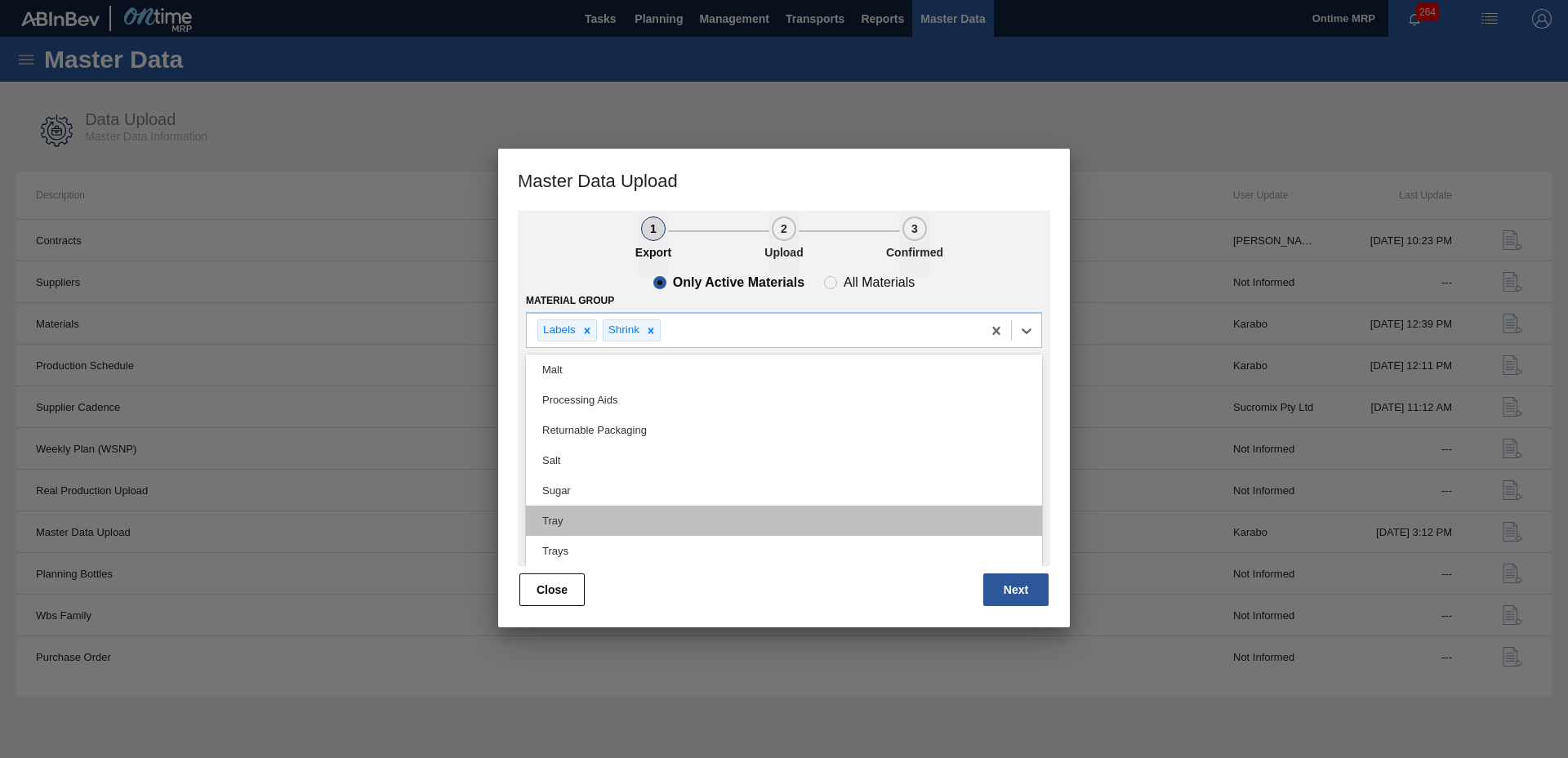
click at [646, 516] on div "Tray" at bounding box center [783, 521] width 516 height 30
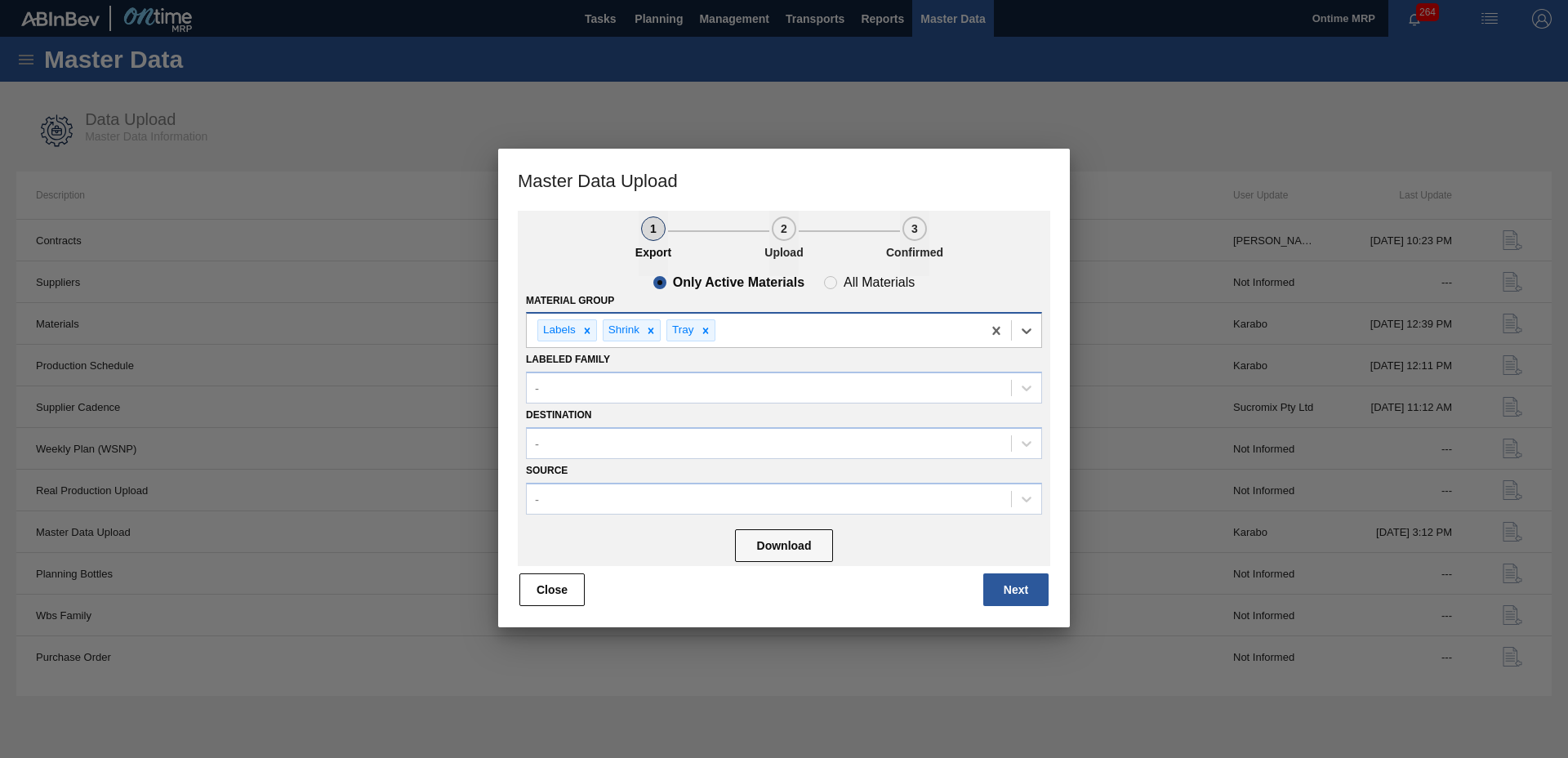
click at [761, 341] on div "Labels Shrink Tray" at bounding box center [754, 331] width 455 height 34
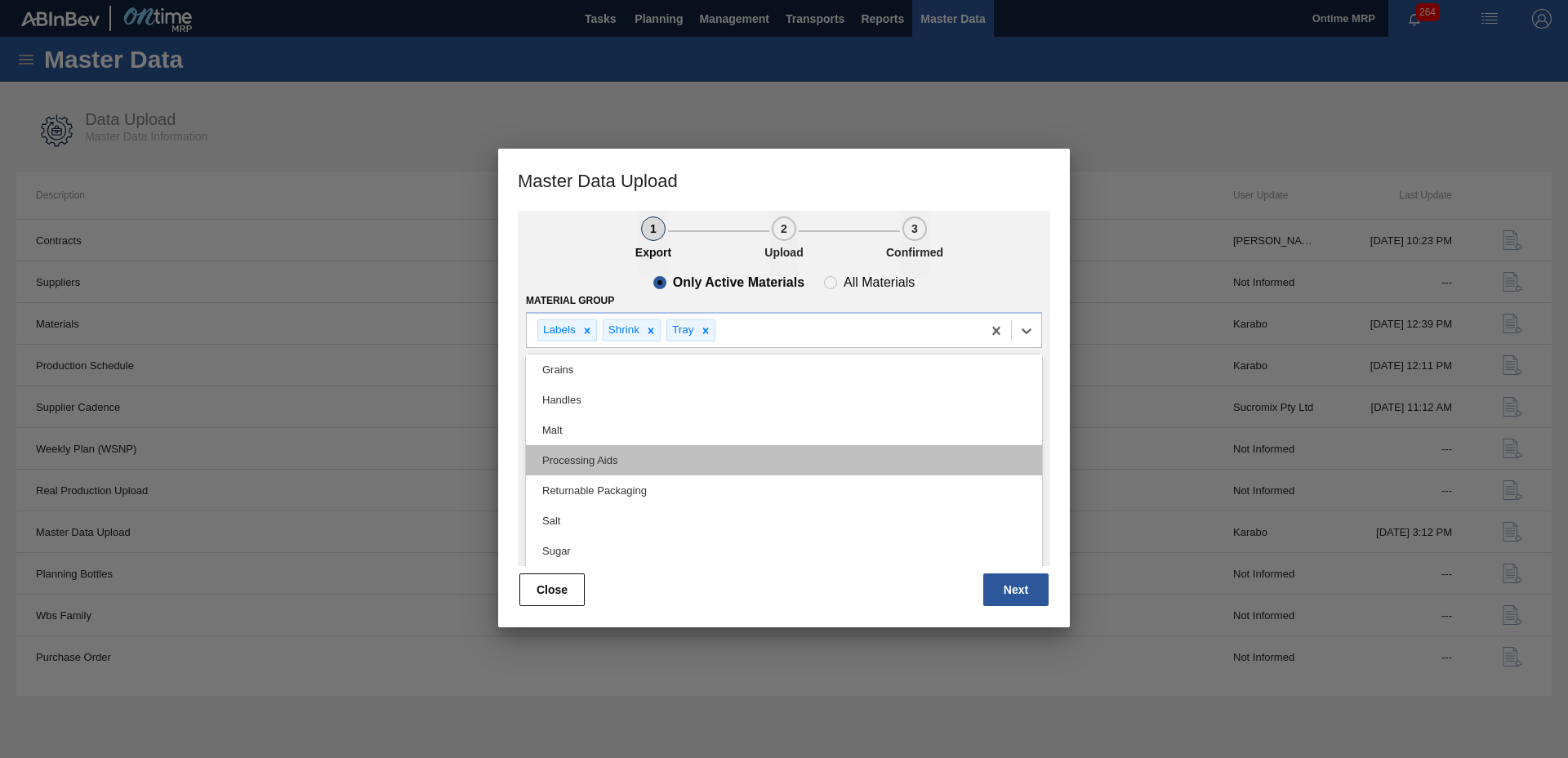
scroll to position [517, 0]
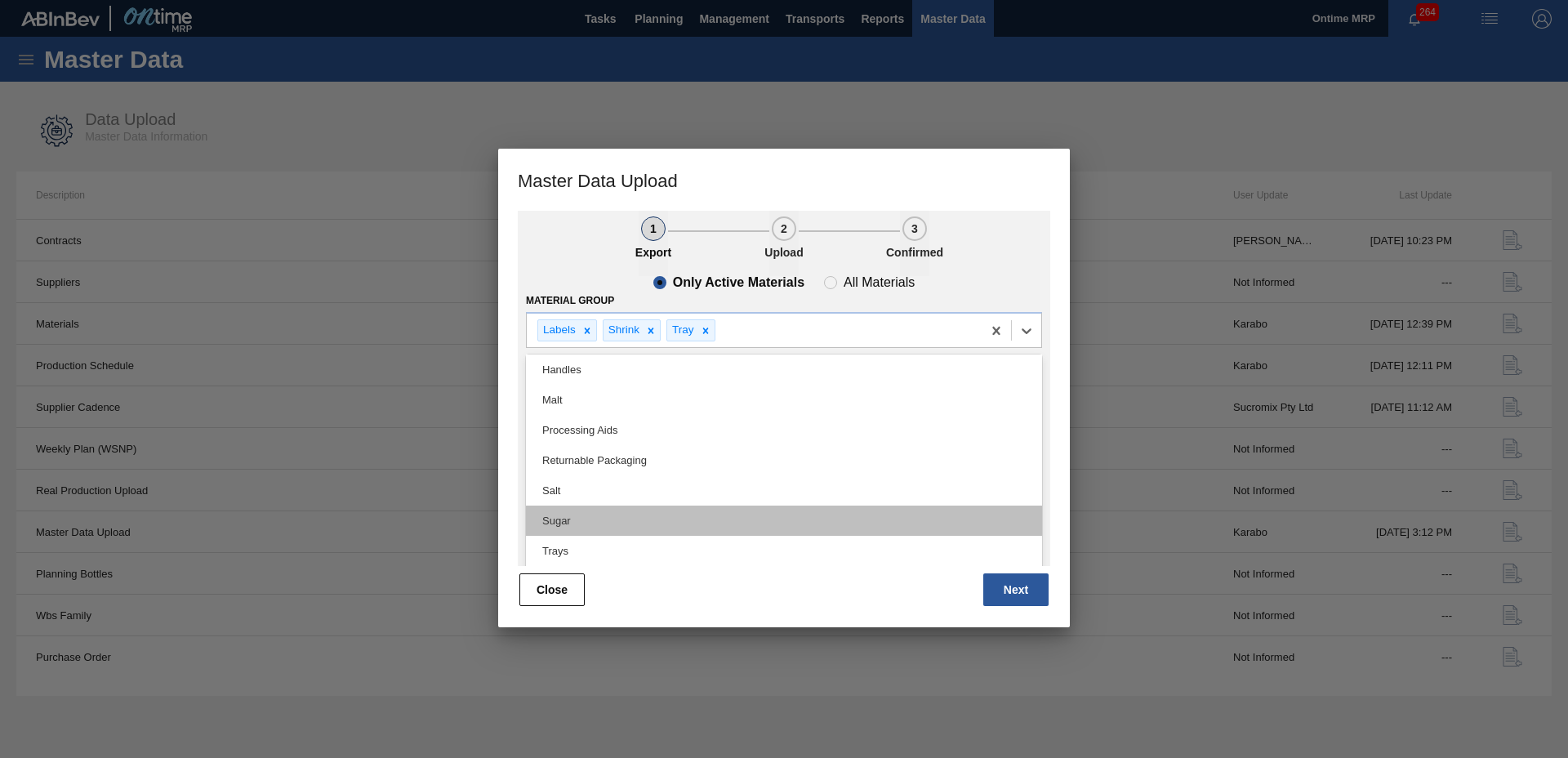
click at [661, 531] on div "Sugar" at bounding box center [783, 521] width 516 height 30
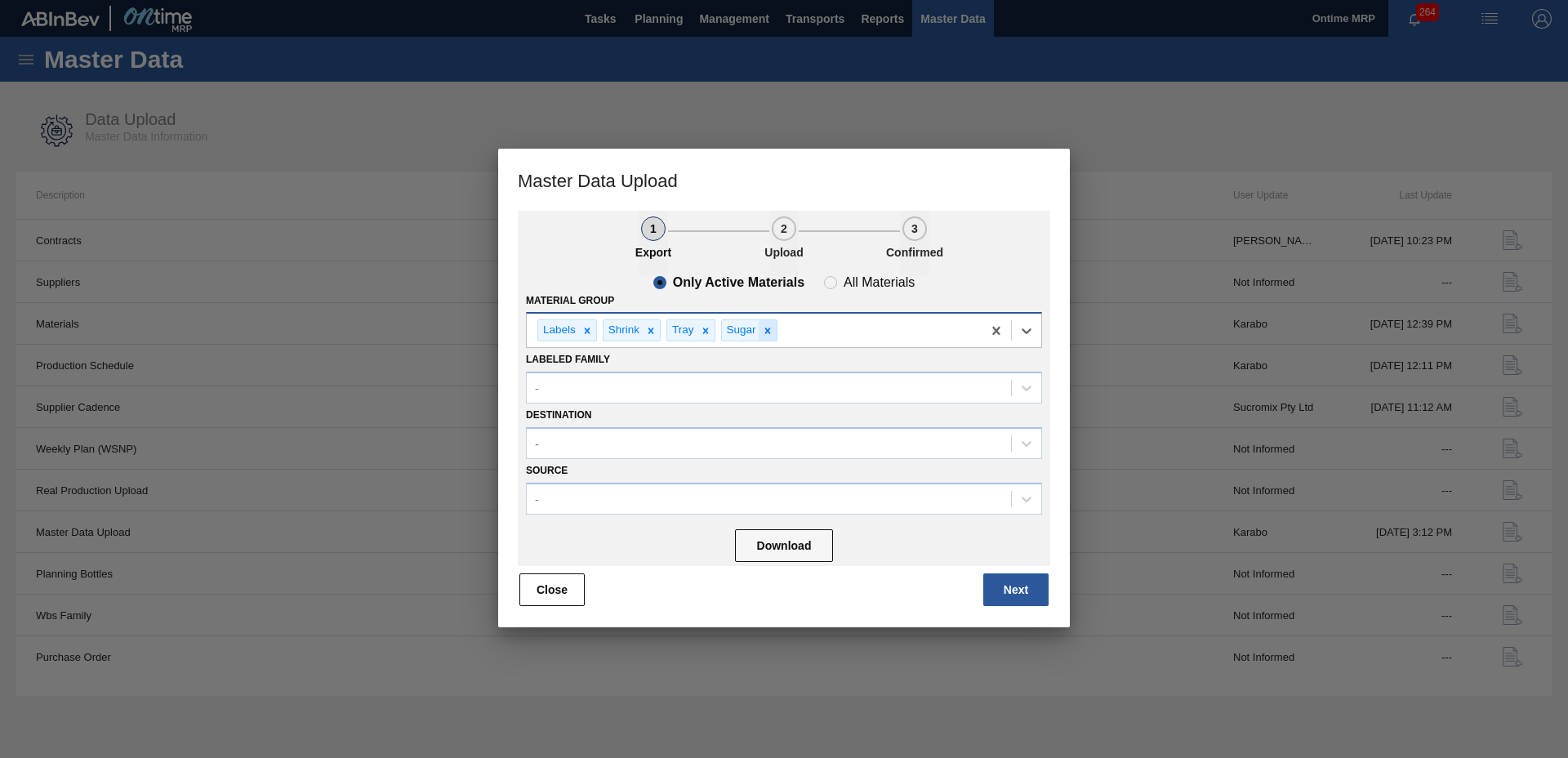
click at [773, 334] on div at bounding box center [767, 330] width 18 height 21
click at [774, 330] on div "Labels Shrink Tray" at bounding box center [754, 331] width 455 height 34
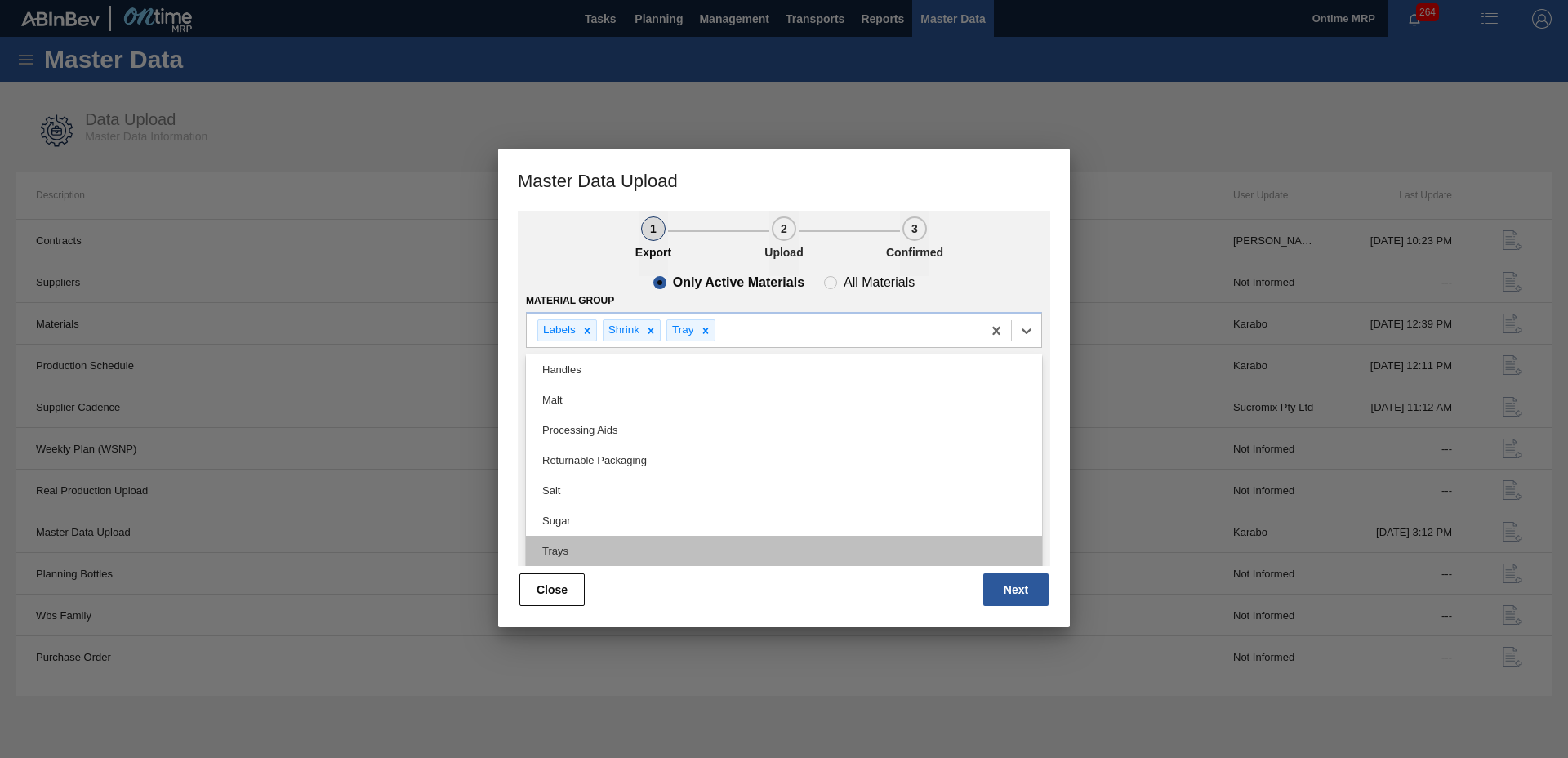
click at [674, 538] on div "Trays" at bounding box center [783, 550] width 516 height 30
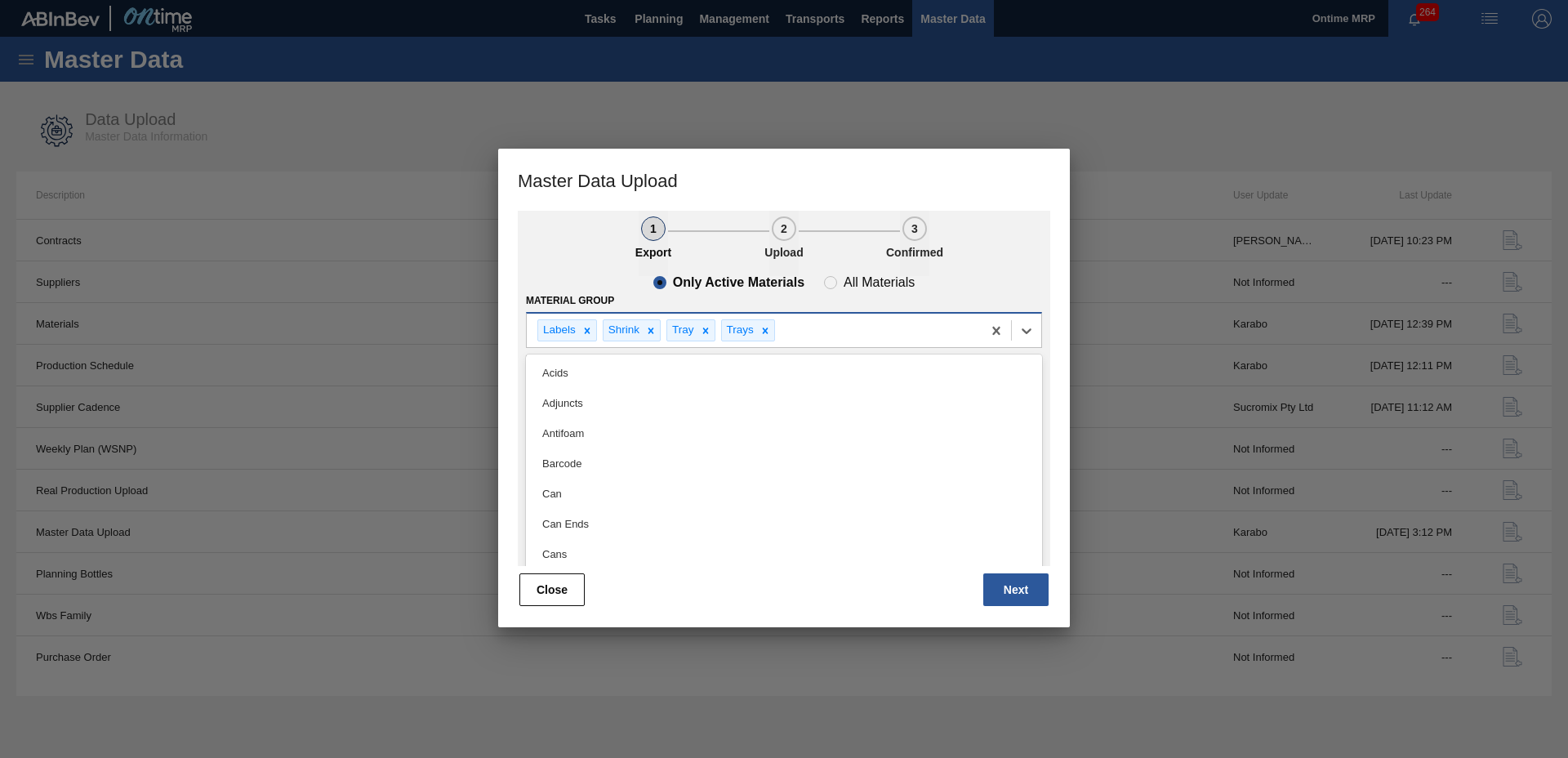
click at [827, 331] on div "Labels Shrink Tray Trays" at bounding box center [754, 331] width 455 height 34
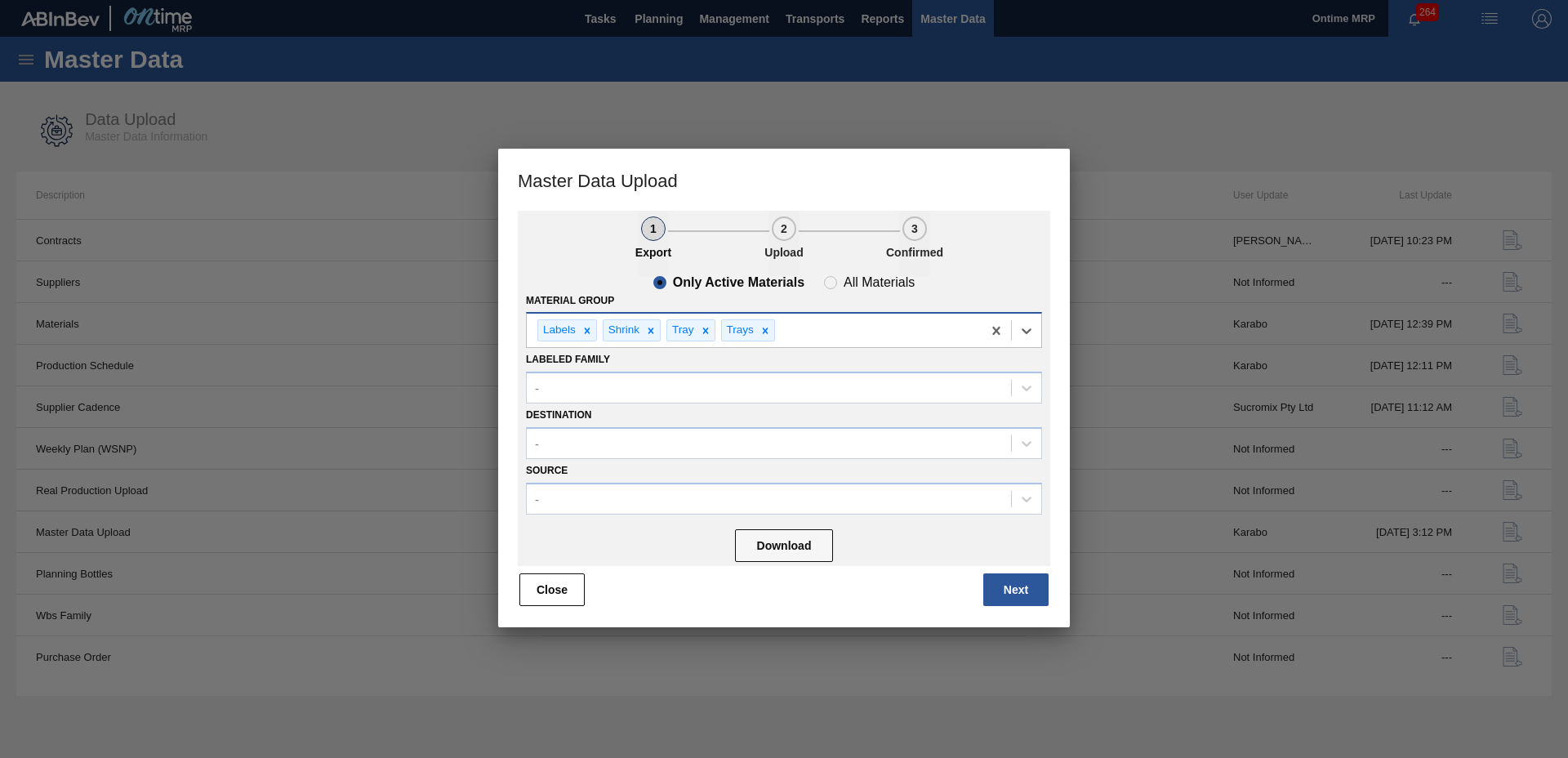
click at [924, 330] on div "Labels Shrink Tray Trays" at bounding box center [754, 331] width 455 height 34
click at [814, 538] on button "Download" at bounding box center [784, 545] width 98 height 33
drag, startPoint x: 556, startPoint y: 584, endPoint x: 337, endPoint y: 148, distance: 487.9
click at [555, 584] on button "Close" at bounding box center [552, 589] width 66 height 33
